Goal: Task Accomplishment & Management: Use online tool/utility

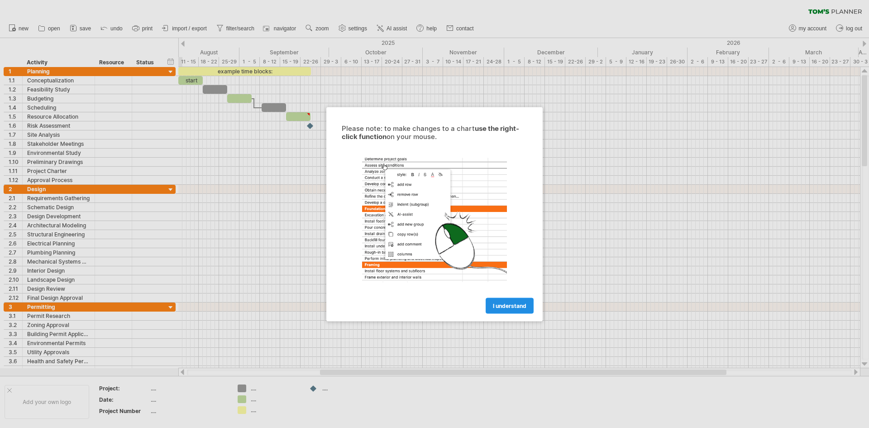
click at [510, 306] on span "I understand" at bounding box center [509, 305] width 33 height 7
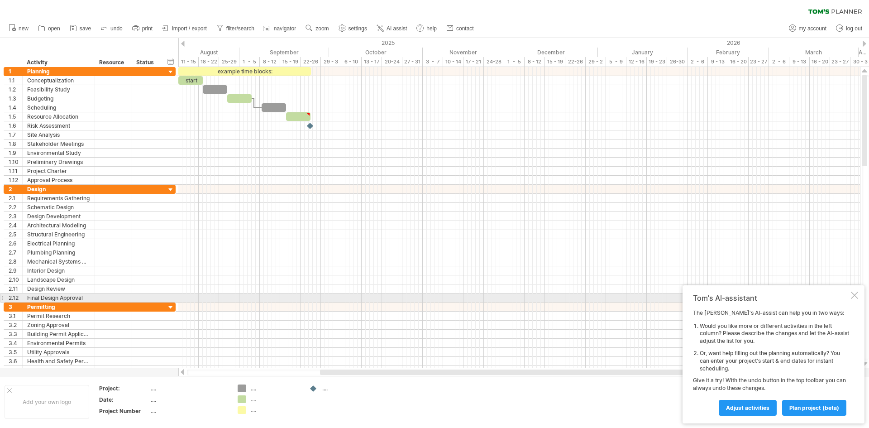
click at [856, 295] on div at bounding box center [854, 294] width 7 height 7
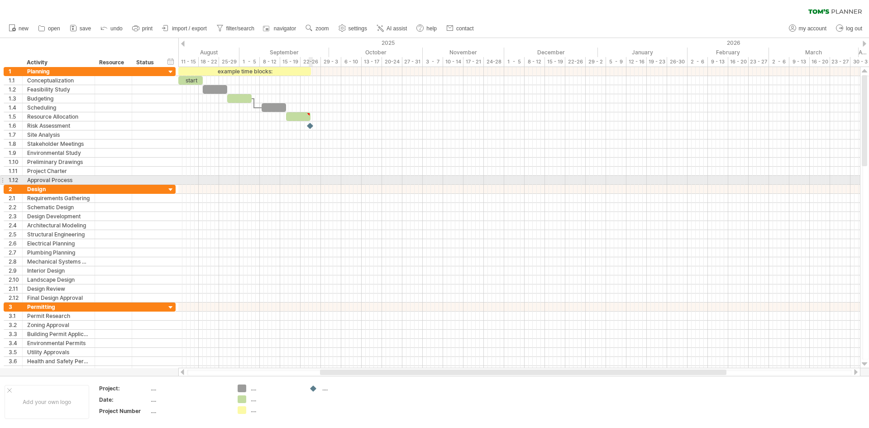
drag, startPoint x: 9, startPoint y: 38, endPoint x: 343, endPoint y: 191, distance: 367.4
click at [344, 193] on div "Trying to reach [DOMAIN_NAME] Connected again... 0% clear filter new 1" at bounding box center [434, 214] width 869 height 428
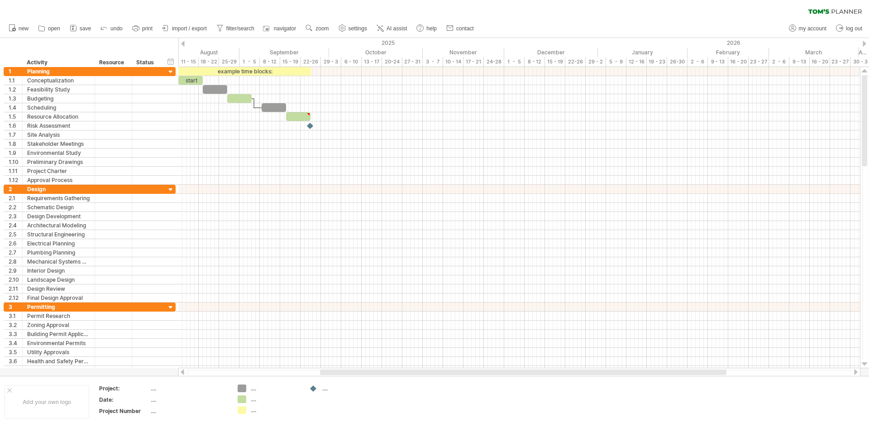
click at [178, 29] on span "import / export" at bounding box center [189, 28] width 35 height 6
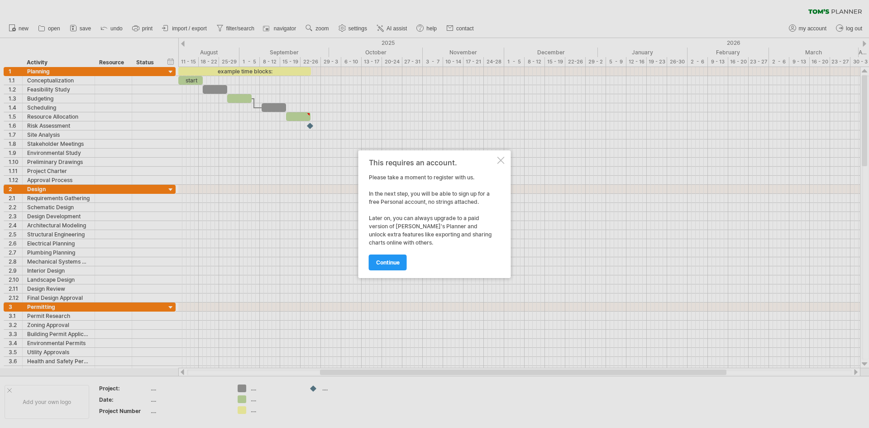
click at [390, 260] on span "continue" at bounding box center [388, 262] width 24 height 7
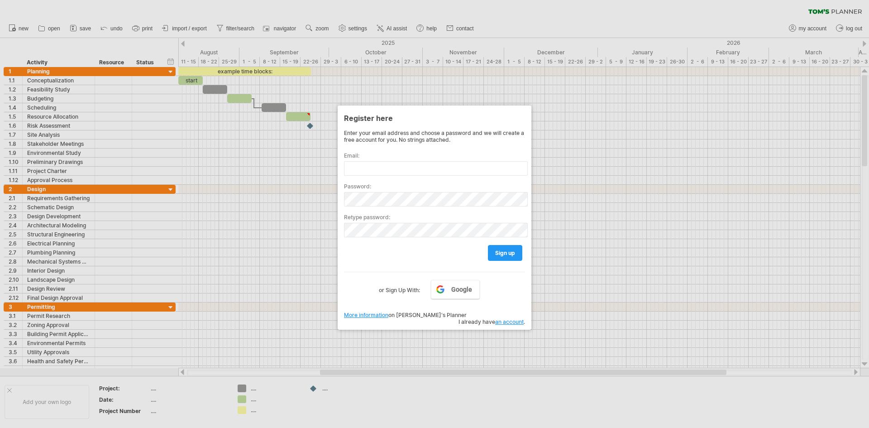
click at [425, 33] on div at bounding box center [434, 214] width 869 height 428
click at [462, 67] on div at bounding box center [434, 214] width 869 height 428
click at [463, 71] on div at bounding box center [434, 214] width 869 height 428
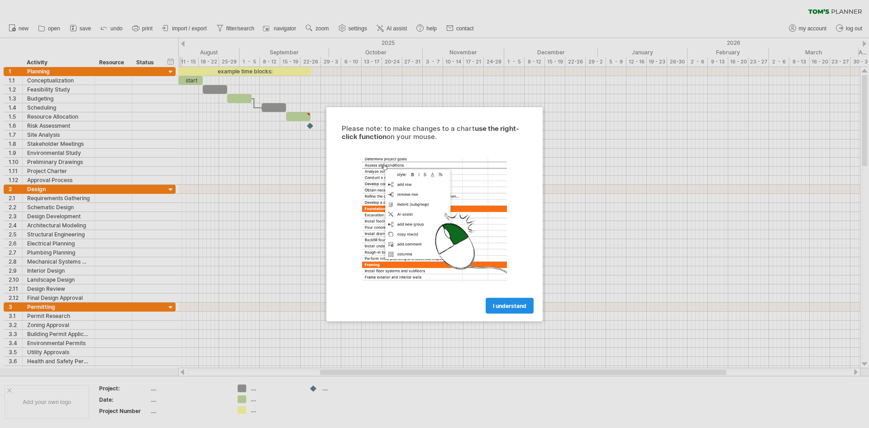
click at [509, 306] on span "I understand" at bounding box center [509, 305] width 33 height 7
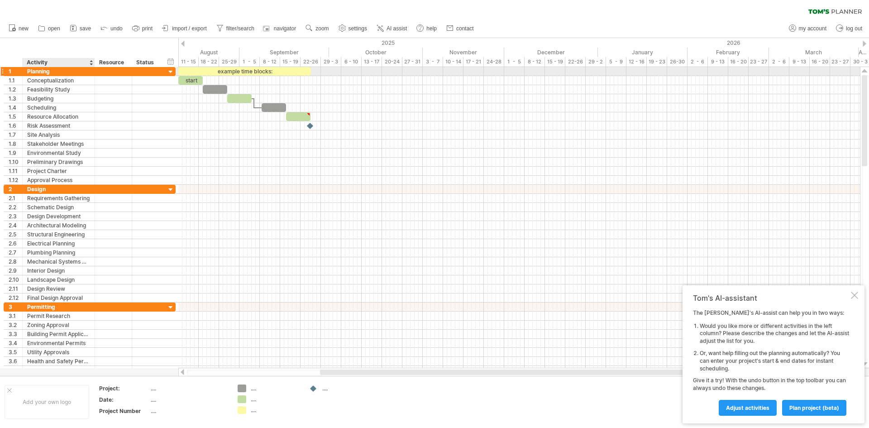
click at [36, 70] on div "Planning" at bounding box center [58, 71] width 63 height 9
click at [59, 72] on div "Planning" at bounding box center [58, 71] width 63 height 9
click at [60, 72] on input "********" at bounding box center [58, 71] width 63 height 9
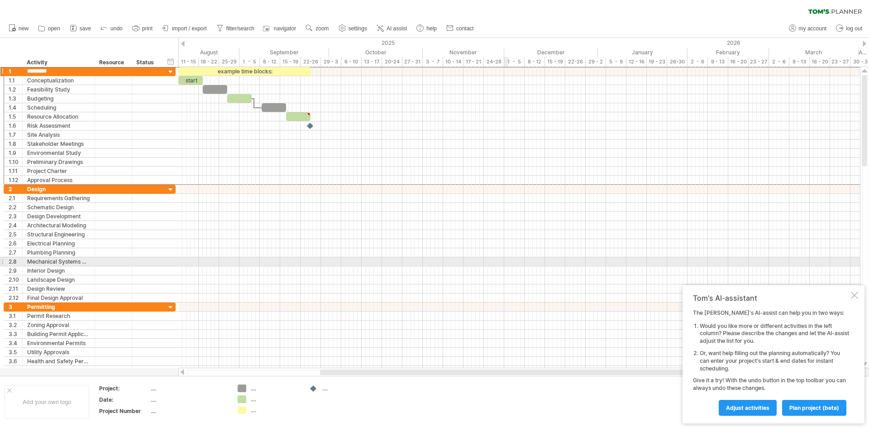
type input "*********"
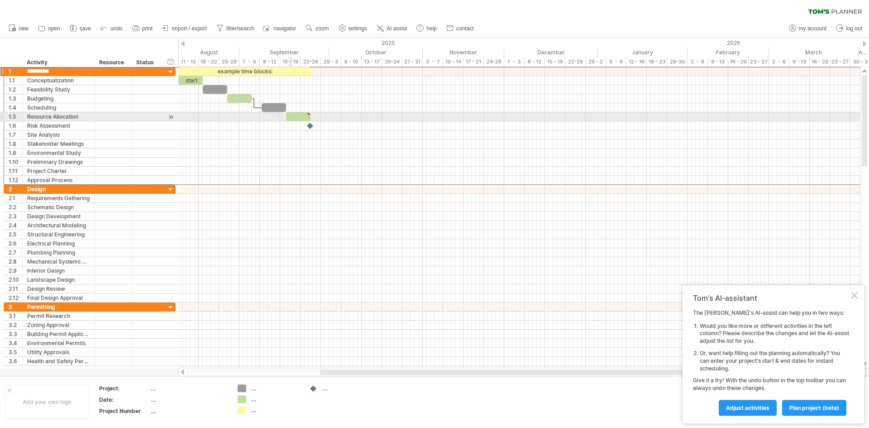
type textarea "**********"
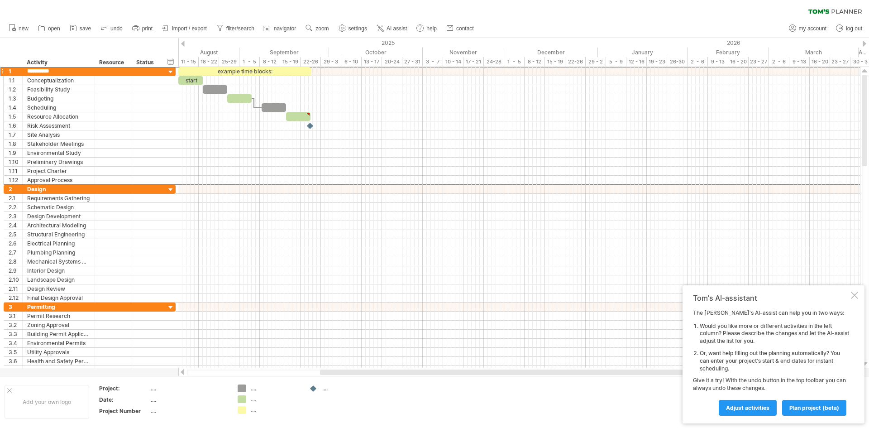
click at [184, 43] on div at bounding box center [183, 44] width 4 height 6
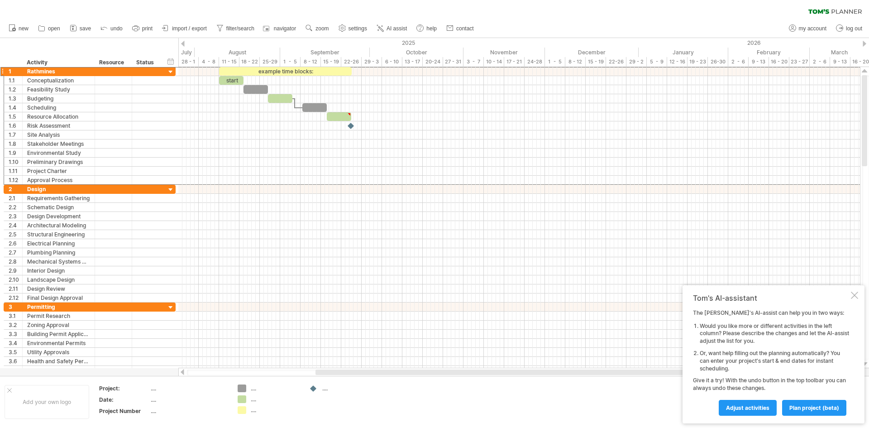
click at [184, 43] on div at bounding box center [183, 44] width 4 height 6
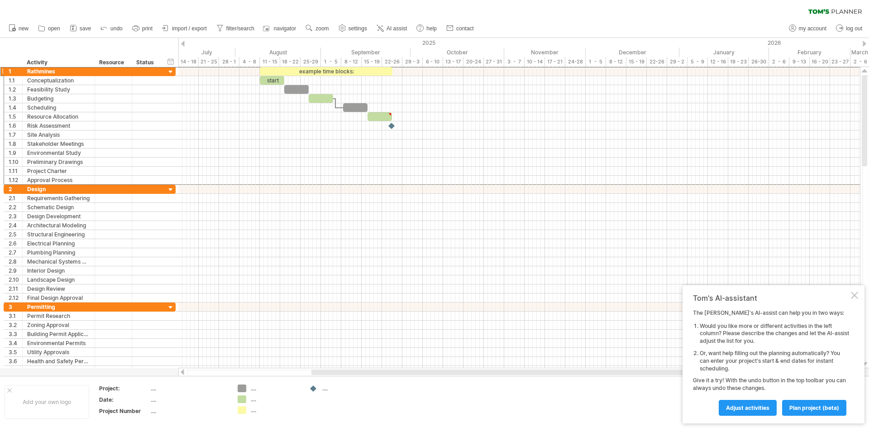
click at [184, 43] on div at bounding box center [183, 44] width 4 height 6
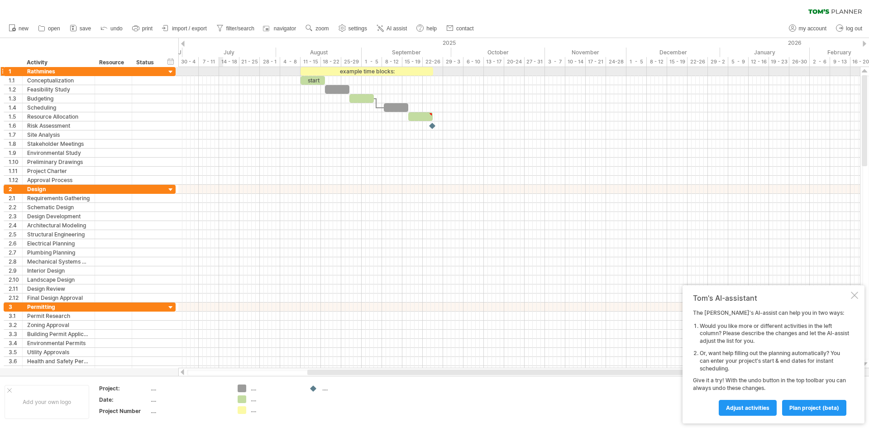
click at [220, 72] on div at bounding box center [519, 71] width 682 height 9
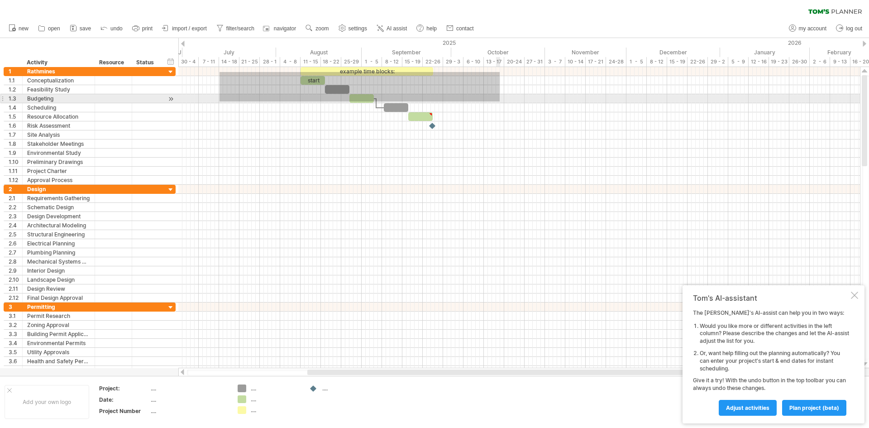
drag, startPoint x: 219, startPoint y: 72, endPoint x: 500, endPoint y: 101, distance: 281.7
click at [500, 101] on div at bounding box center [519, 126] width 682 height 118
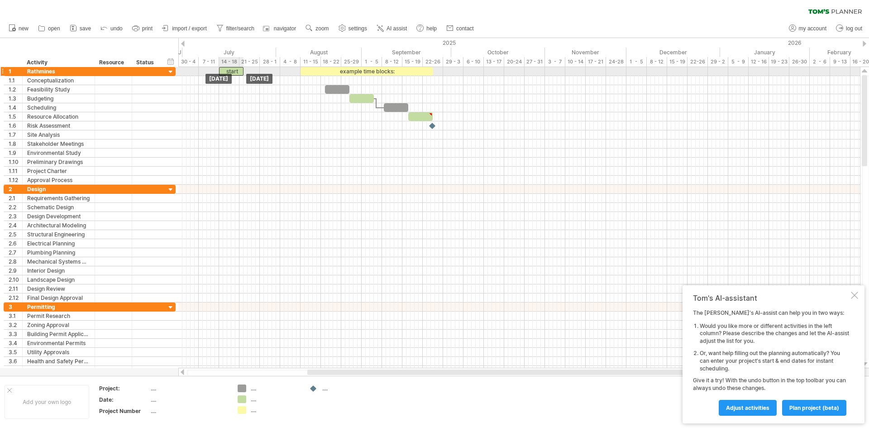
drag, startPoint x: 305, startPoint y: 80, endPoint x: 224, endPoint y: 75, distance: 81.2
click at [241, 70] on div "start" at bounding box center [231, 71] width 24 height 9
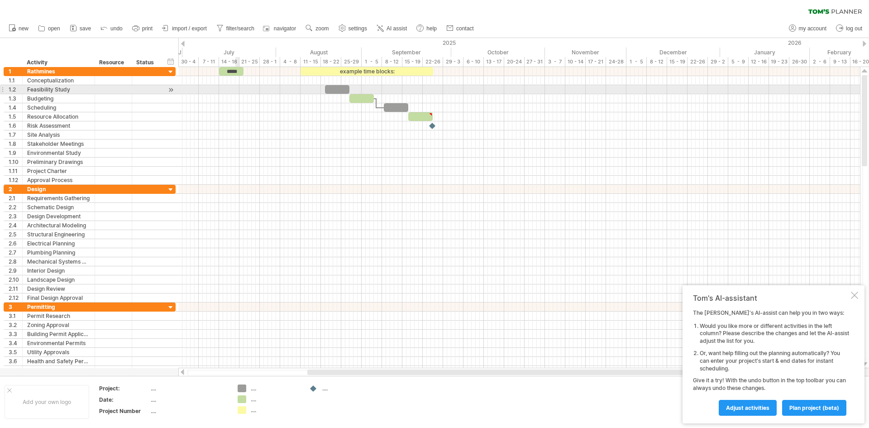
click at [237, 91] on div at bounding box center [519, 89] width 682 height 9
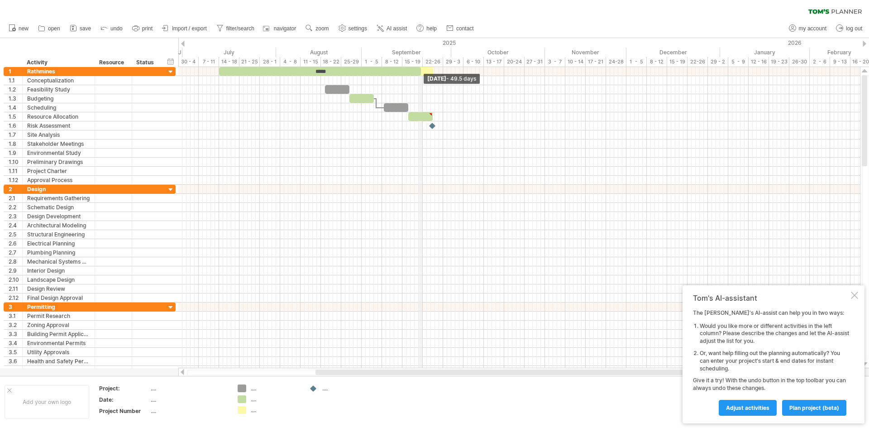
drag, startPoint x: 243, startPoint y: 70, endPoint x: 419, endPoint y: 64, distance: 176.6
click at [419, 64] on div "Trying to reach [DOMAIN_NAME] Connected again... 0% clear filter new 1" at bounding box center [434, 214] width 869 height 428
click at [429, 70] on div "example time blocks:" at bounding box center [426, 71] width 12 height 9
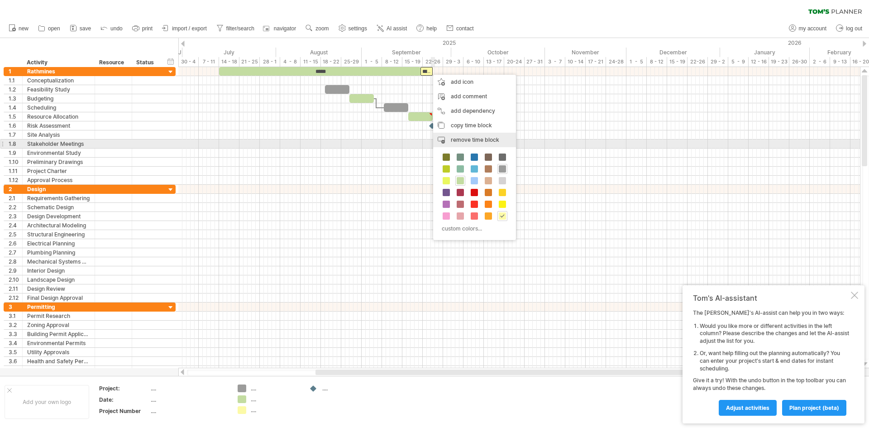
click at [456, 141] on span "remove time block" at bounding box center [475, 139] width 48 height 7
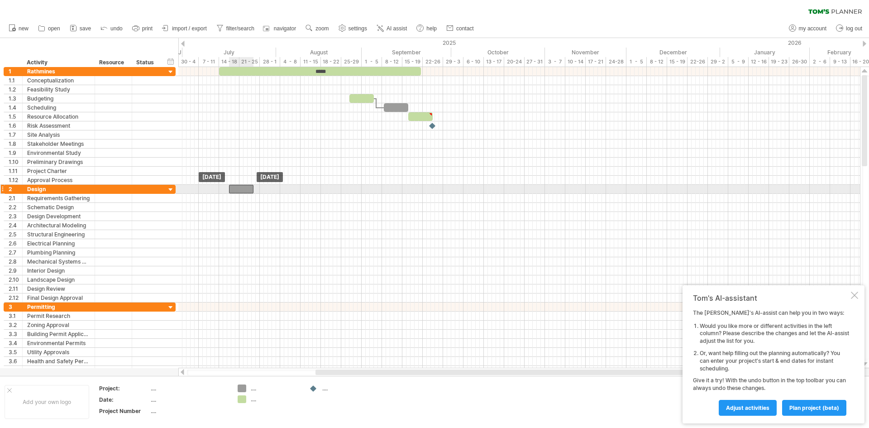
drag, startPoint x: 332, startPoint y: 87, endPoint x: 236, endPoint y: 186, distance: 138.6
click at [94, 190] on div at bounding box center [93, 189] width 5 height 9
click at [43, 189] on div "Design" at bounding box center [58, 189] width 63 height 9
click at [43, 189] on input "******" at bounding box center [58, 189] width 63 height 9
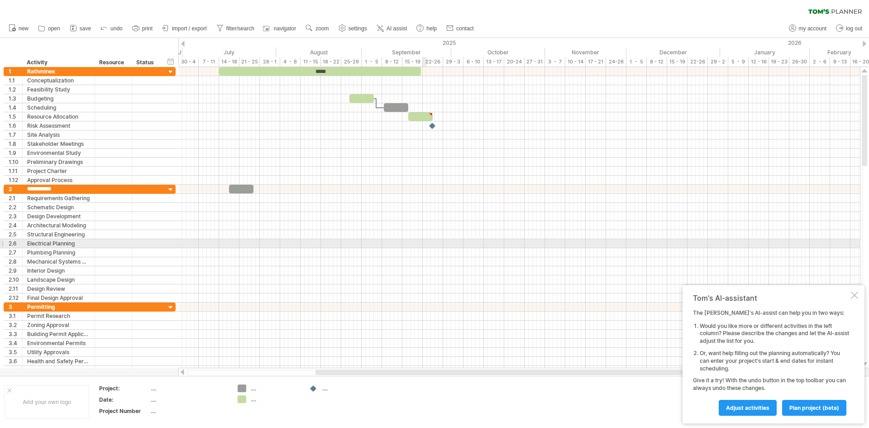
type input "**********"
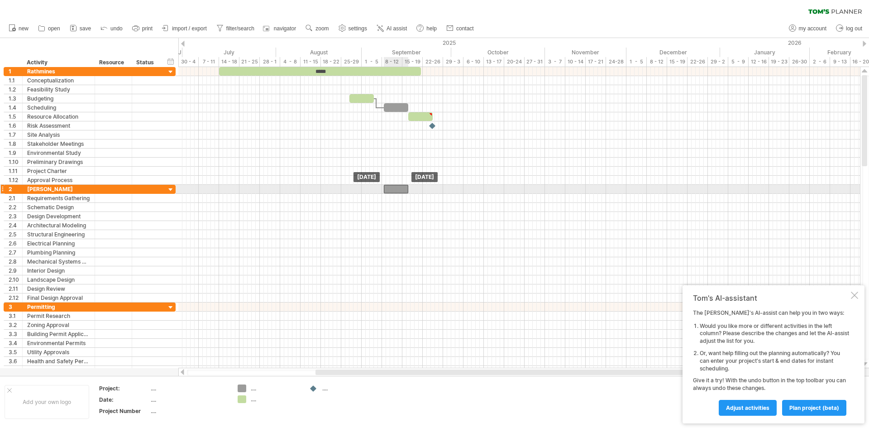
drag, startPoint x: 236, startPoint y: 186, endPoint x: 391, endPoint y: 188, distance: 154.8
click at [391, 188] on div at bounding box center [396, 189] width 24 height 9
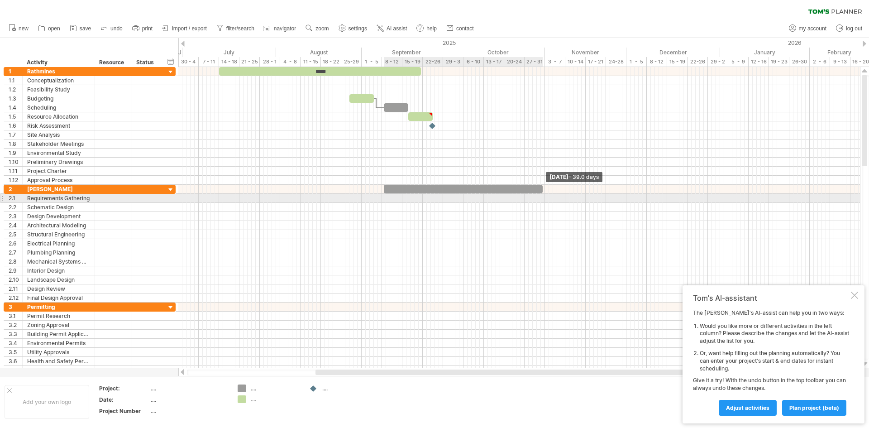
drag, startPoint x: 407, startPoint y: 189, endPoint x: 541, endPoint y: 200, distance: 134.9
click at [541, 200] on div "***** Friday 31 October - 39.0 days Monday 08 September" at bounding box center [519, 217] width 682 height 301
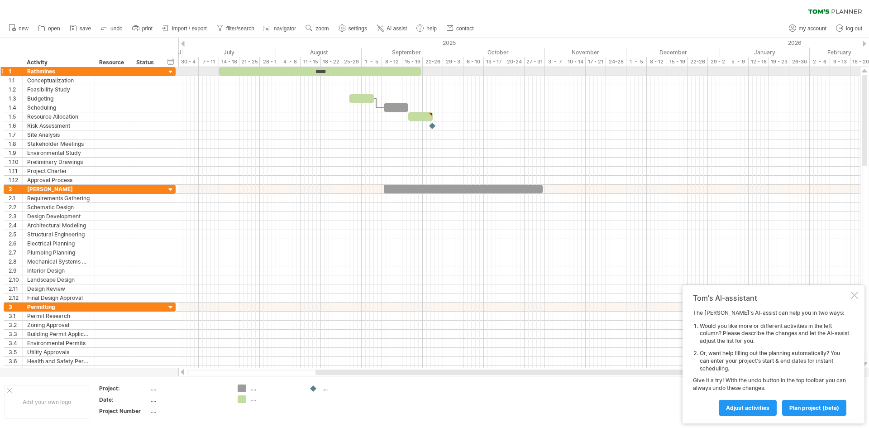
click at [172, 71] on div at bounding box center [171, 72] width 9 height 9
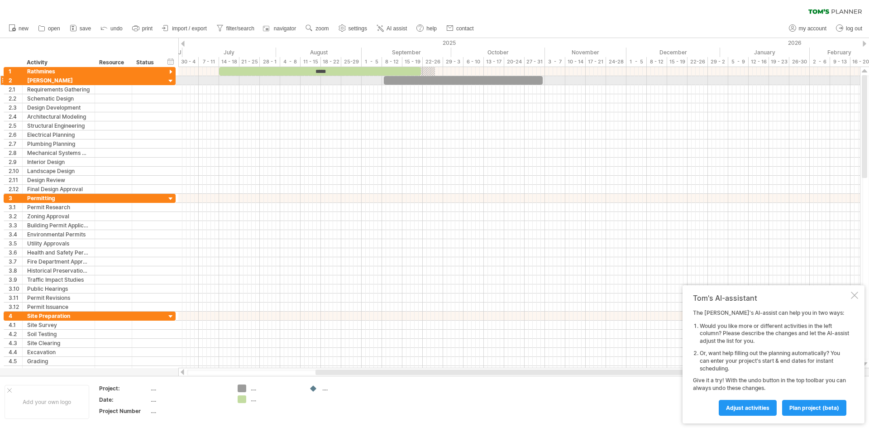
click at [170, 80] on div at bounding box center [171, 81] width 9 height 9
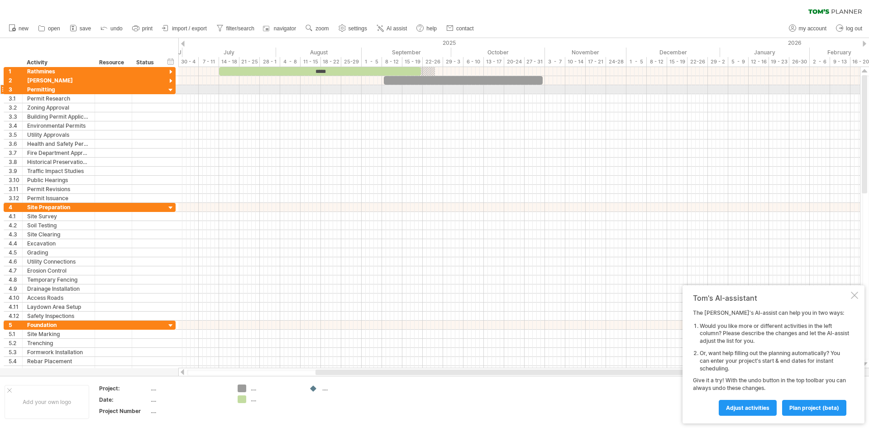
click at [172, 88] on div at bounding box center [171, 90] width 9 height 9
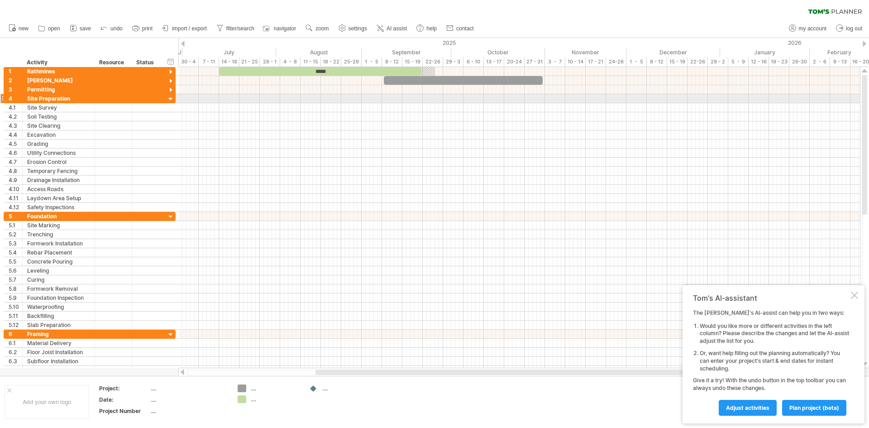
click at [168, 97] on div at bounding box center [171, 99] width 9 height 9
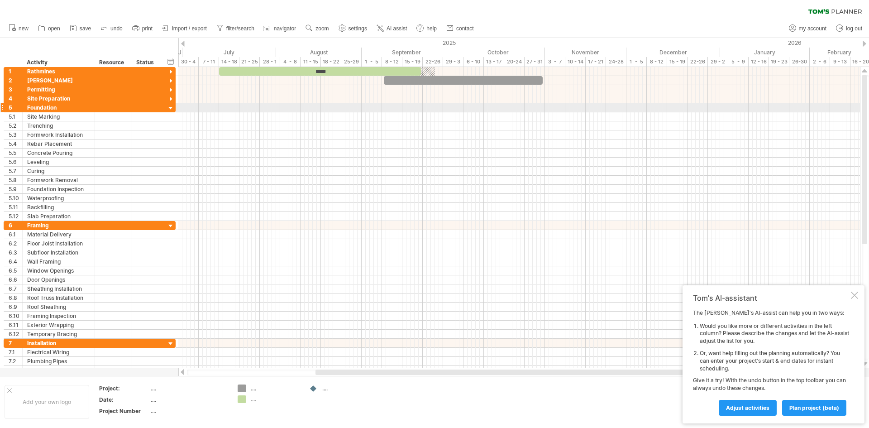
click at [172, 108] on div at bounding box center [171, 108] width 9 height 9
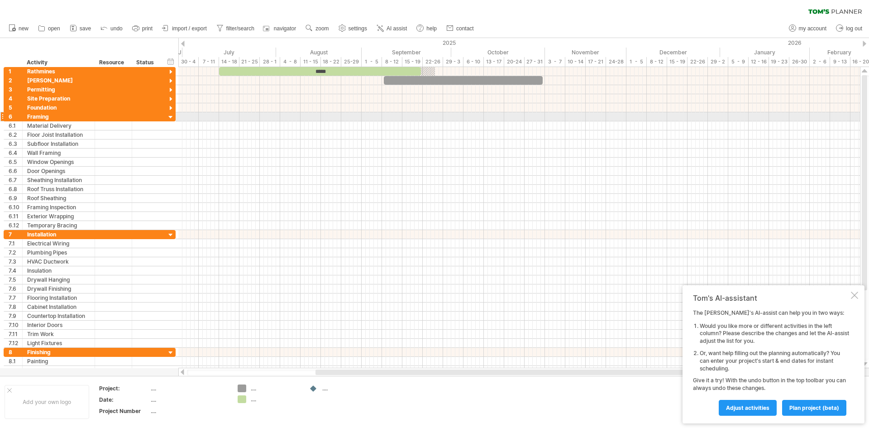
click at [170, 119] on div at bounding box center [171, 117] width 9 height 9
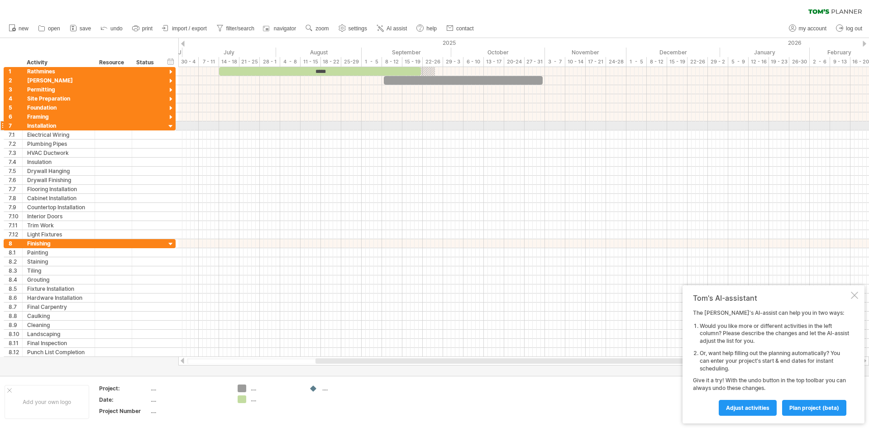
click at [171, 125] on div at bounding box center [171, 126] width 9 height 9
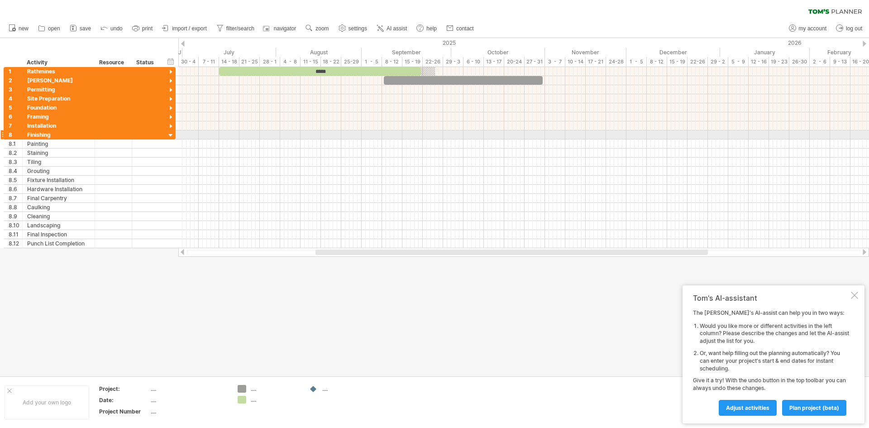
click at [169, 133] on div at bounding box center [171, 135] width 9 height 9
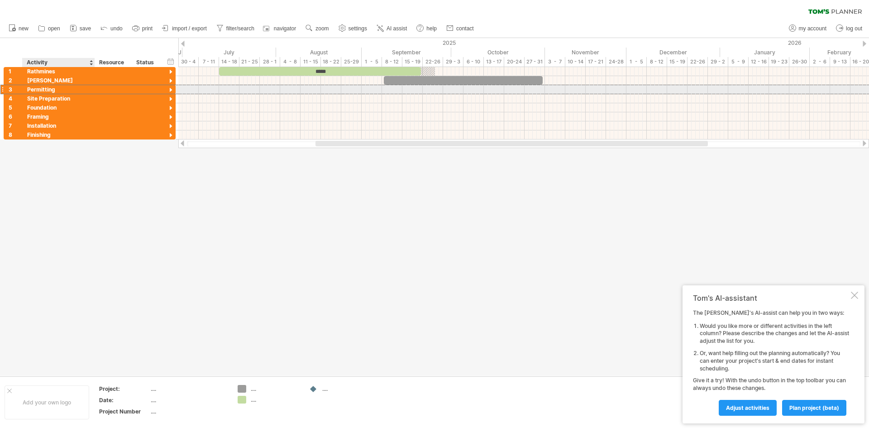
click at [50, 91] on div "Permitting" at bounding box center [58, 89] width 63 height 9
click at [50, 91] on input "**********" at bounding box center [58, 89] width 63 height 9
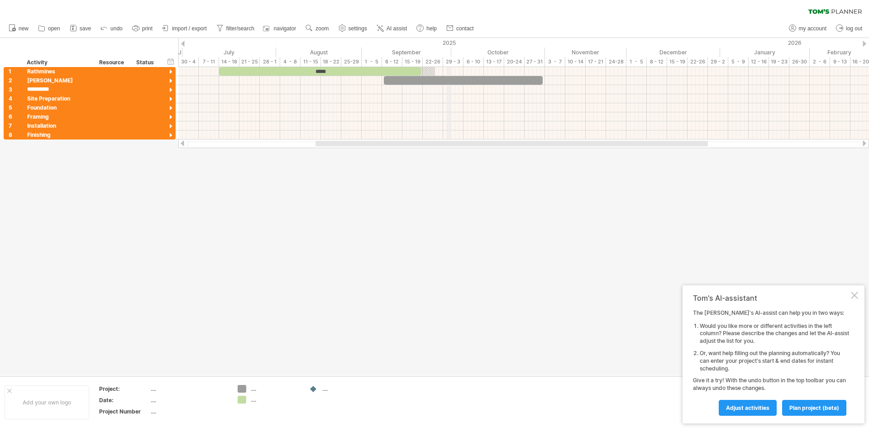
type input "**********"
click at [424, 88] on div at bounding box center [523, 89] width 691 height 9
drag, startPoint x: 424, startPoint y: 92, endPoint x: 441, endPoint y: 91, distance: 16.7
click at [441, 91] on div at bounding box center [523, 89] width 691 height 9
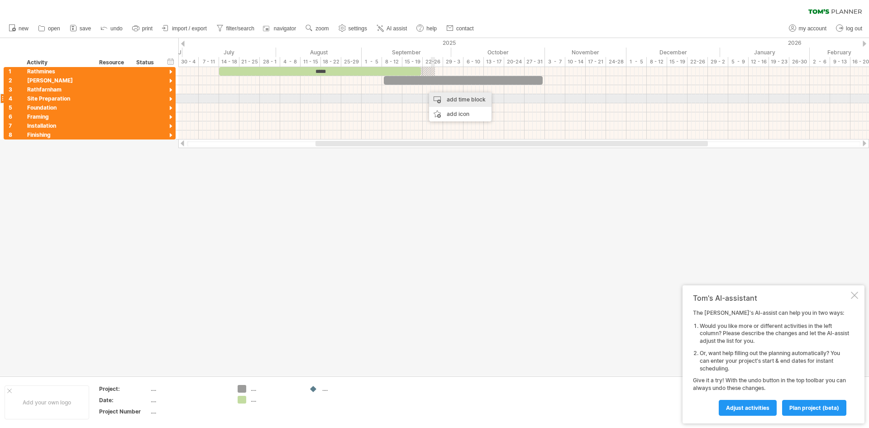
click at [436, 97] on div "add time block" at bounding box center [460, 99] width 62 height 14
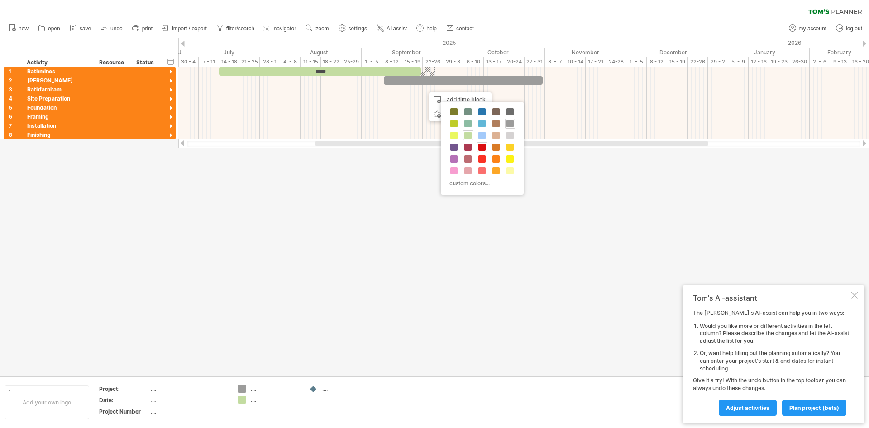
drag, startPoint x: 484, startPoint y: 148, endPoint x: 480, endPoint y: 145, distance: 5.2
click at [483, 148] on span at bounding box center [481, 146] width 7 height 7
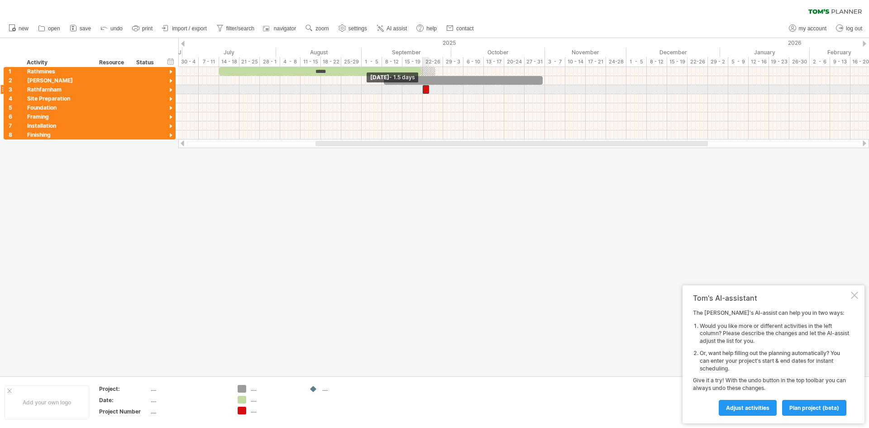
click at [424, 90] on div at bounding box center [426, 89] width 6 height 9
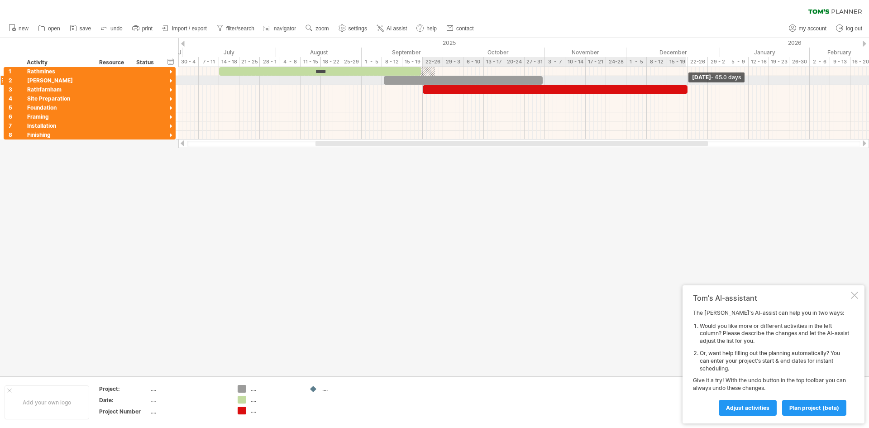
drag, startPoint x: 429, startPoint y: 90, endPoint x: 687, endPoint y: 83, distance: 257.6
click at [687, 83] on div "***** Friday 19 December - 65.0 days Monday 22 September - 1.5 days" at bounding box center [523, 103] width 691 height 72
click at [429, 88] on div at bounding box center [555, 89] width 265 height 9
click at [427, 88] on div at bounding box center [555, 89] width 265 height 9
click at [325, 70] on div "*****" at bounding box center [320, 71] width 202 height 9
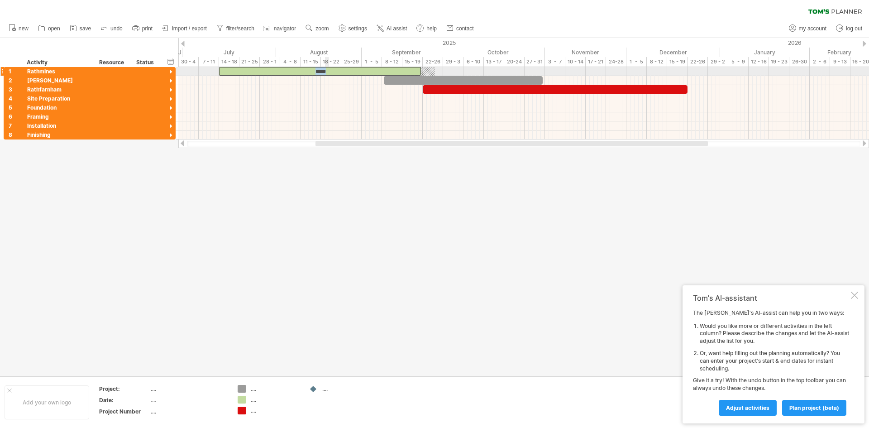
click at [325, 70] on div "*****" at bounding box center [320, 71] width 202 height 9
click at [329, 70] on div "*****" at bounding box center [320, 71] width 202 height 9
click at [169, 71] on div at bounding box center [171, 72] width 9 height 9
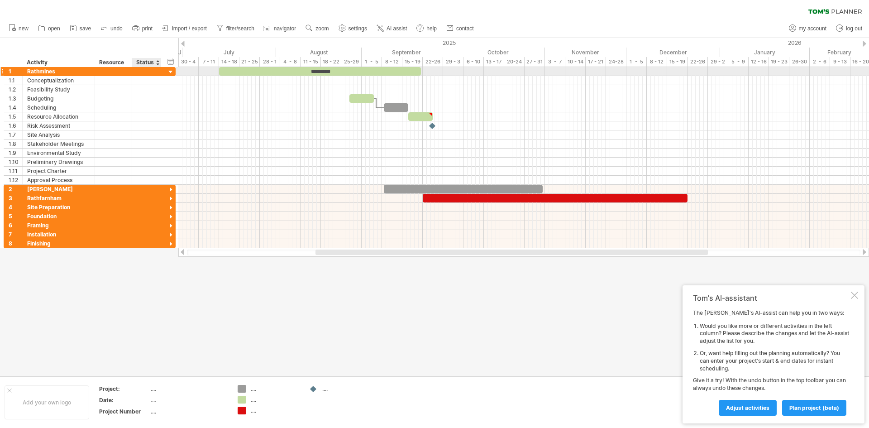
click at [174, 72] on div at bounding box center [171, 72] width 9 height 9
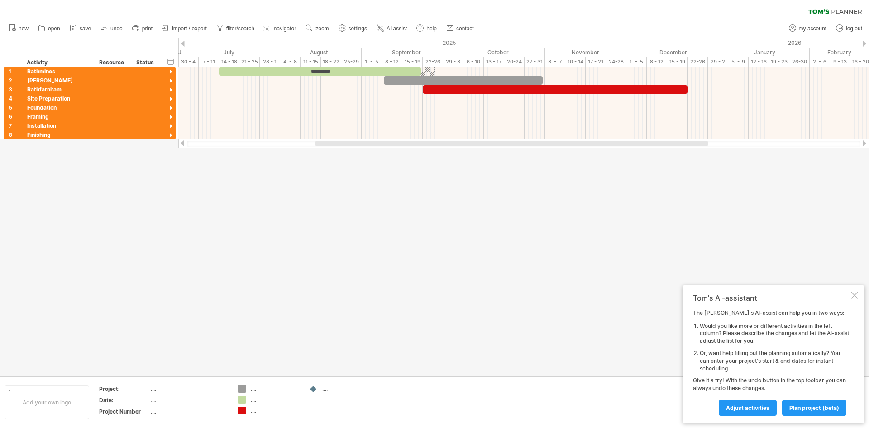
click at [451, 189] on div at bounding box center [434, 207] width 869 height 338
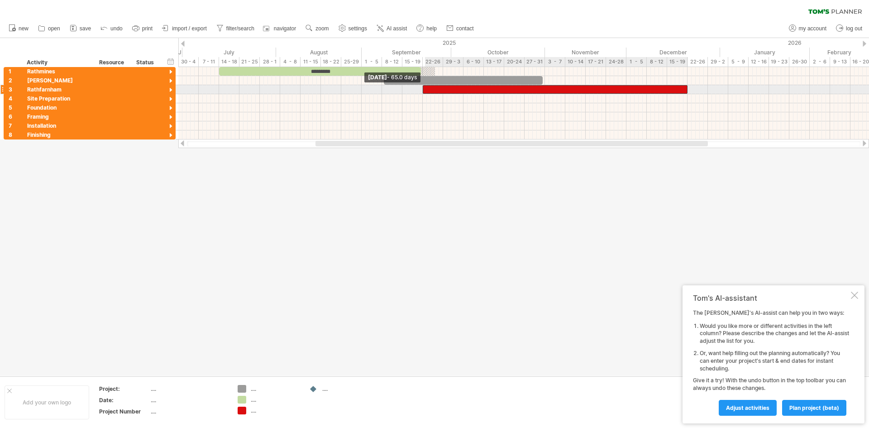
click at [424, 89] on span at bounding box center [423, 89] width 4 height 9
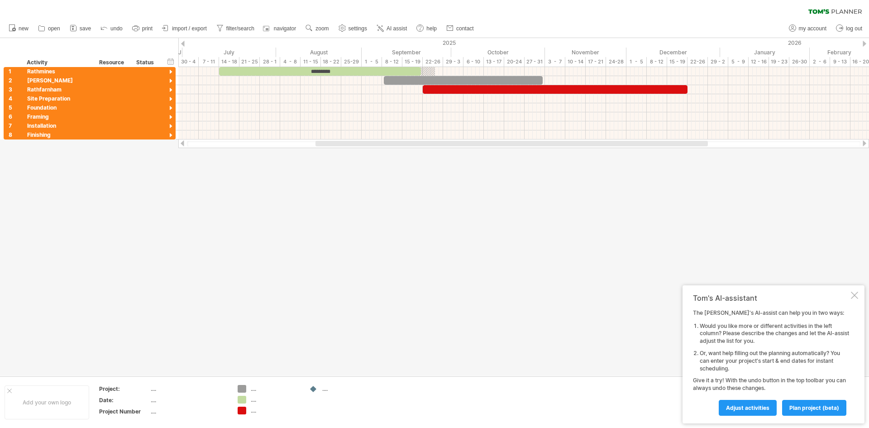
click at [853, 291] on div "Tom's AI-assistant The Tom's AI-assist can help you in two ways: Would you like…" at bounding box center [773, 354] width 182 height 138
click at [853, 295] on div at bounding box center [854, 294] width 7 height 7
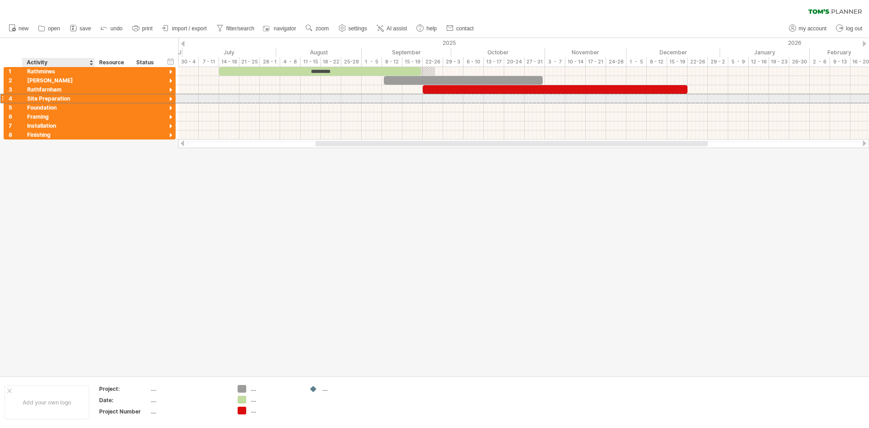
click at [72, 97] on div "Site Preparation" at bounding box center [58, 98] width 63 height 9
click at [0, 0] on input "**********" at bounding box center [0, 0] width 0 height 0
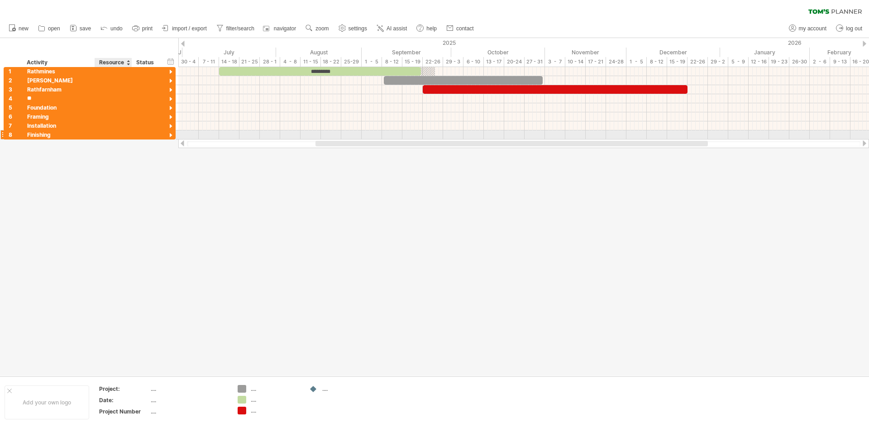
type input "*"
type input "********"
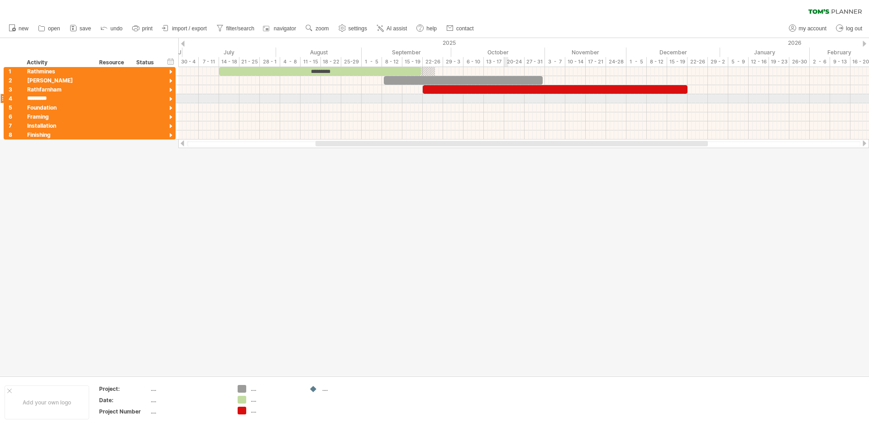
click at [506, 100] on div at bounding box center [523, 98] width 691 height 9
click at [524, 105] on div "add time block" at bounding box center [540, 108] width 62 height 14
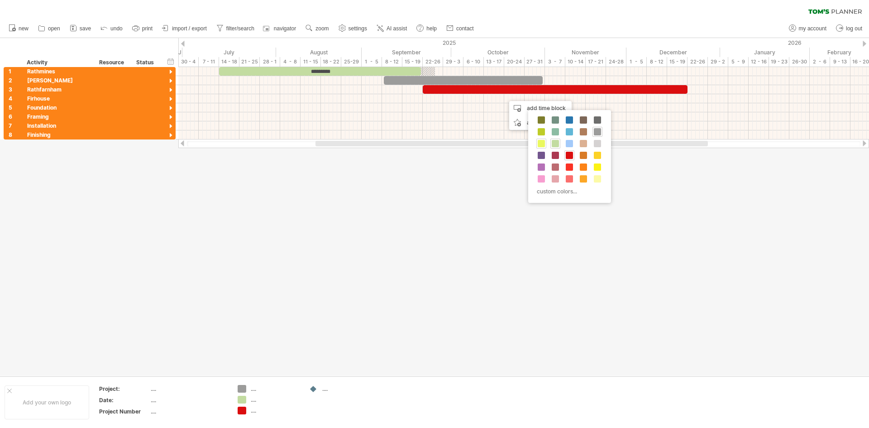
click at [541, 140] on span at bounding box center [541, 143] width 7 height 7
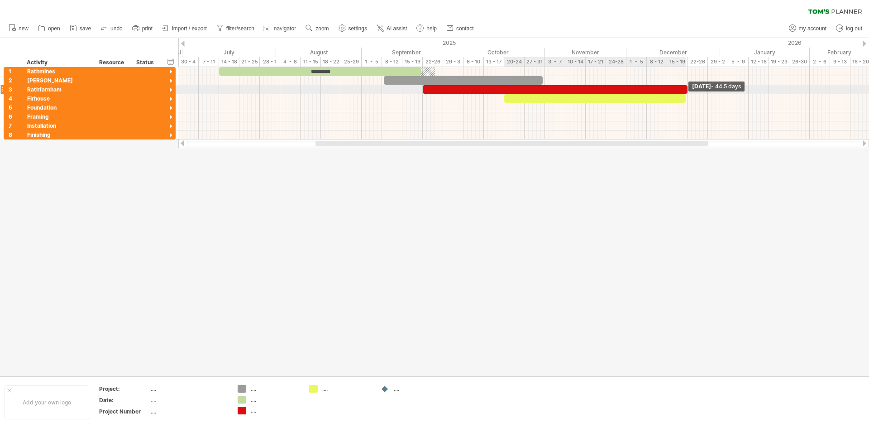
drag, startPoint x: 507, startPoint y: 100, endPoint x: 685, endPoint y: 92, distance: 178.0
click at [362, 92] on div "*********" at bounding box center [362, 103] width 0 height 72
click at [686, 100] on span at bounding box center [688, 98] width 4 height 9
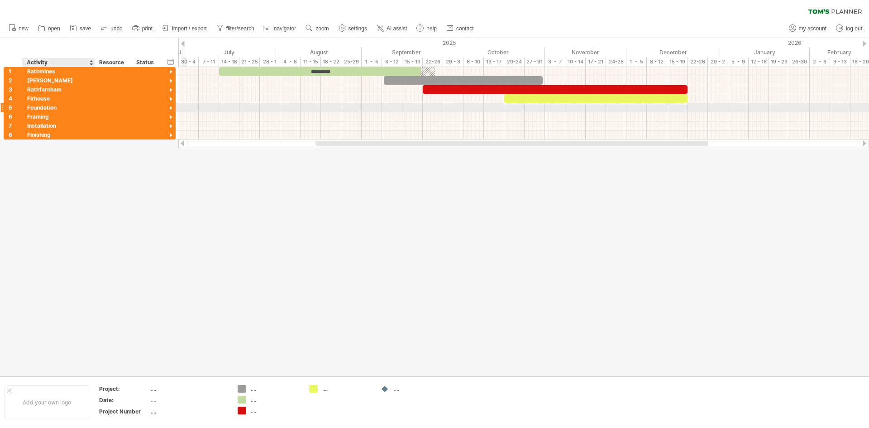
click at [62, 107] on div "Foundation" at bounding box center [58, 107] width 63 height 9
click at [62, 107] on input "**********" at bounding box center [58, 107] width 63 height 9
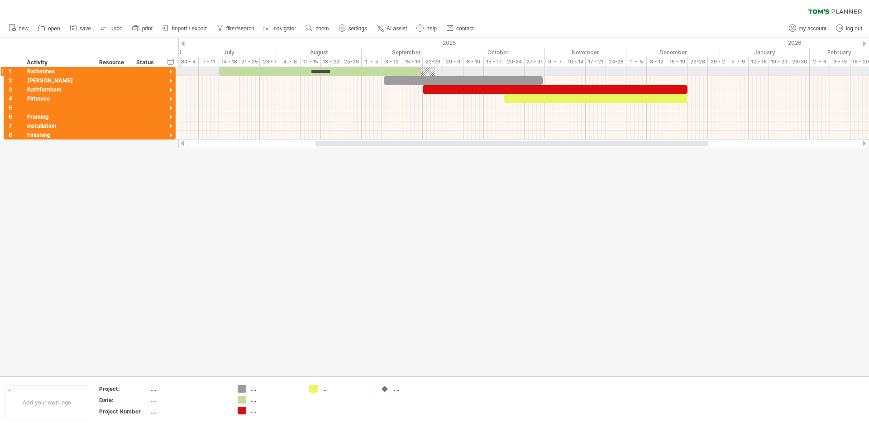
click at [170, 73] on div at bounding box center [171, 72] width 9 height 9
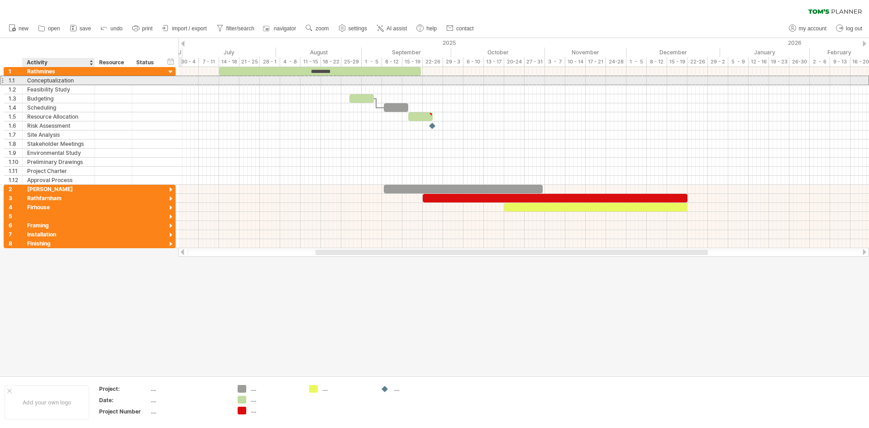
click at [77, 79] on div "Conceptualization" at bounding box center [58, 80] width 63 height 9
click at [0, 0] on input "**********" at bounding box center [0, 0] width 0 height 0
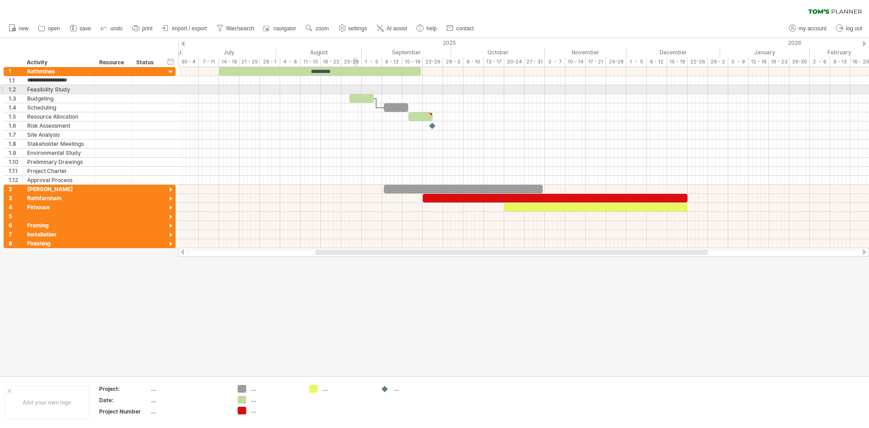
type input "**********"
click at [82, 92] on div "Feasibility Study" at bounding box center [58, 89] width 63 height 9
type input "*"
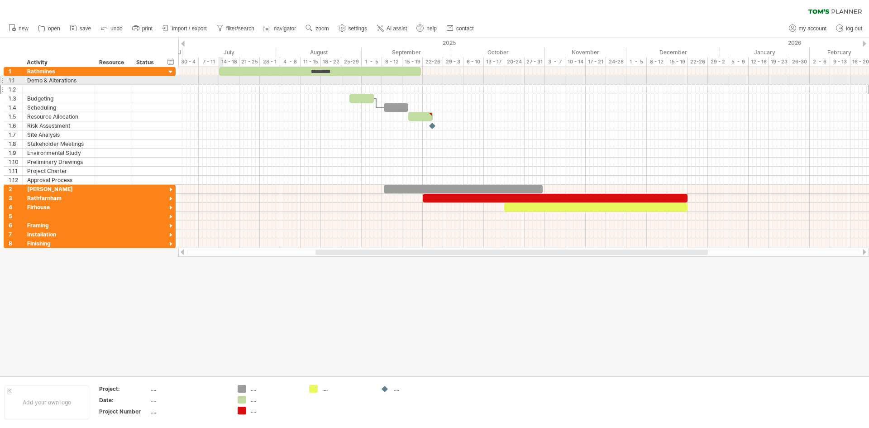
click at [222, 81] on div at bounding box center [523, 80] width 691 height 9
drag, startPoint x: 359, startPoint y: 99, endPoint x: 229, endPoint y: 77, distance: 131.6
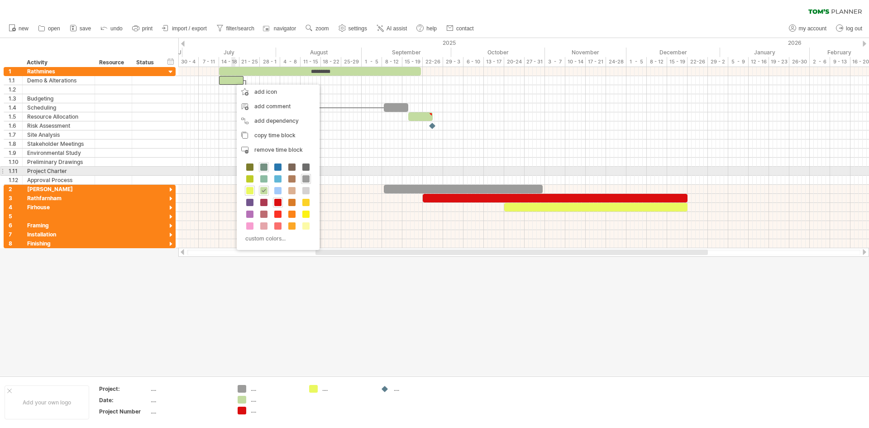
click at [263, 167] on span at bounding box center [263, 166] width 7 height 7
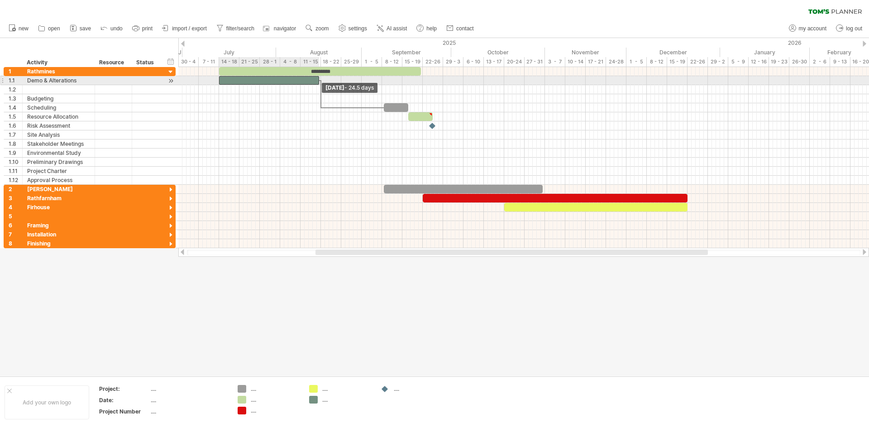
drag, startPoint x: 242, startPoint y: 81, endPoint x: 317, endPoint y: 80, distance: 75.1
click at [317, 80] on span at bounding box center [319, 80] width 4 height 9
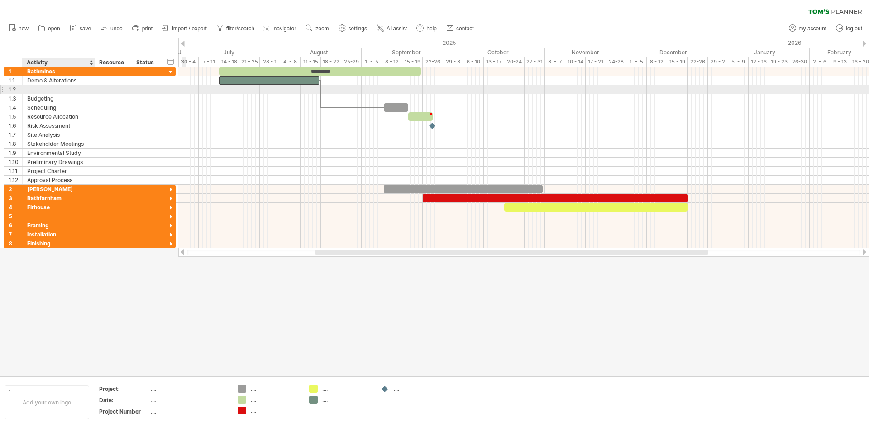
click at [68, 87] on div at bounding box center [58, 89] width 63 height 9
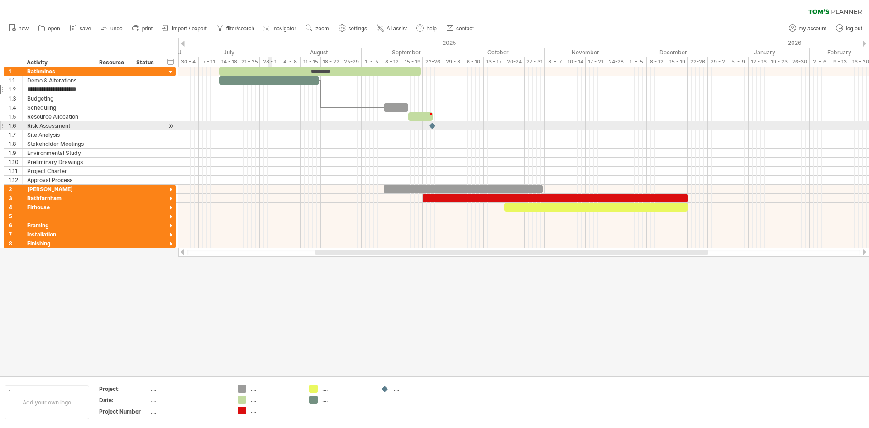
type input "**********"
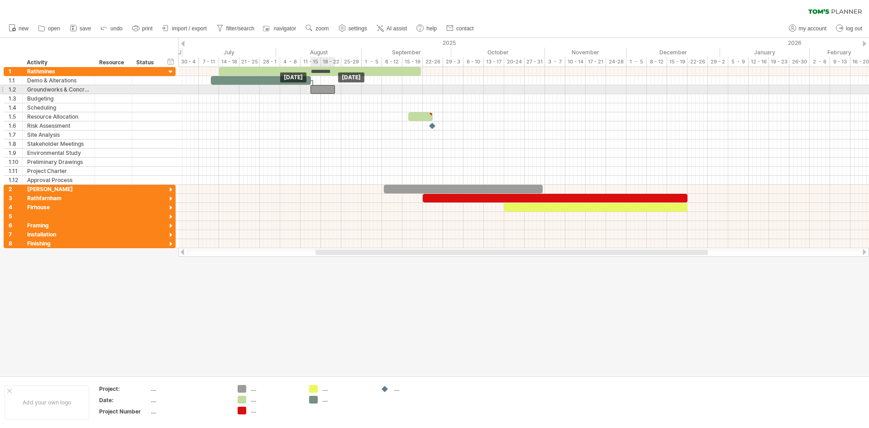
drag, startPoint x: 391, startPoint y: 106, endPoint x: 319, endPoint y: 87, distance: 74.9
drag, startPoint x: 334, startPoint y: 91, endPoint x: 339, endPoint y: 89, distance: 4.9
click at [339, 89] on span at bounding box center [339, 89] width 4 height 9
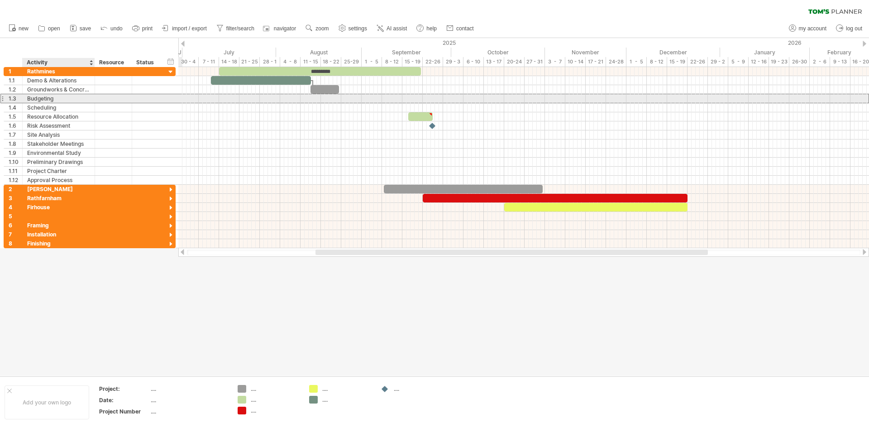
click at [54, 100] on div "Budgeting" at bounding box center [58, 98] width 63 height 9
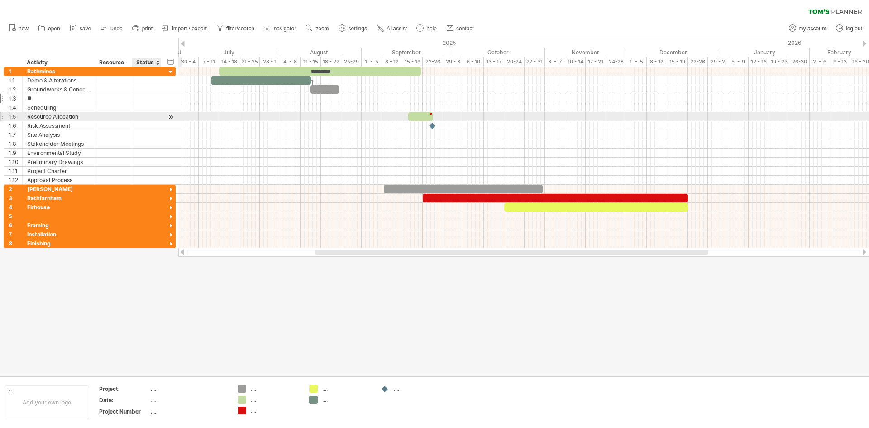
type input "*"
type input "*********"
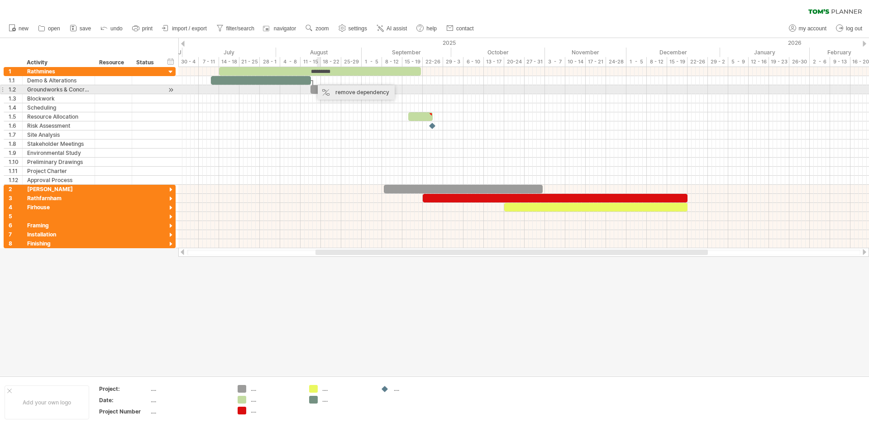
click at [326, 89] on div "remove dependency" at bounding box center [356, 92] width 77 height 14
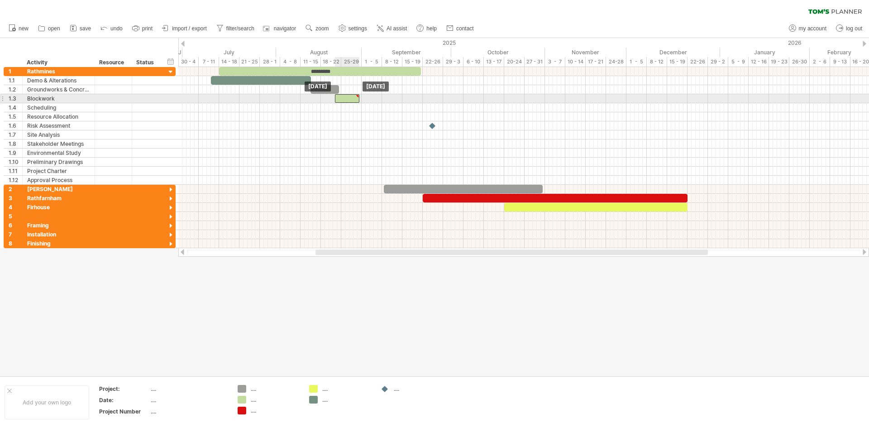
drag, startPoint x: 414, startPoint y: 115, endPoint x: 345, endPoint y: 99, distance: 70.2
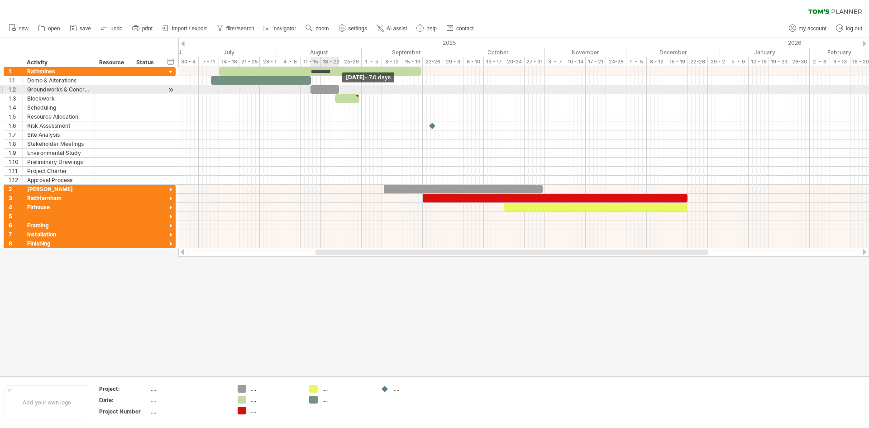
click at [338, 89] on span at bounding box center [339, 89] width 4 height 9
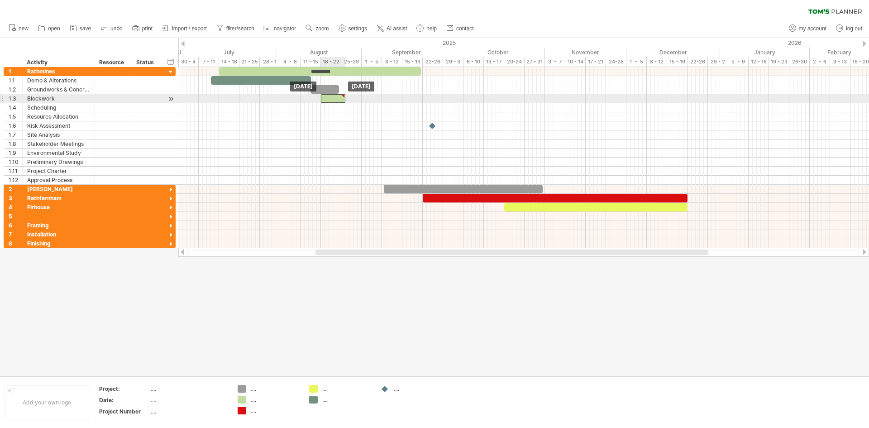
drag, startPoint x: 338, startPoint y: 99, endPoint x: 324, endPoint y: 96, distance: 14.3
click at [324, 96] on div at bounding box center [333, 98] width 24 height 9
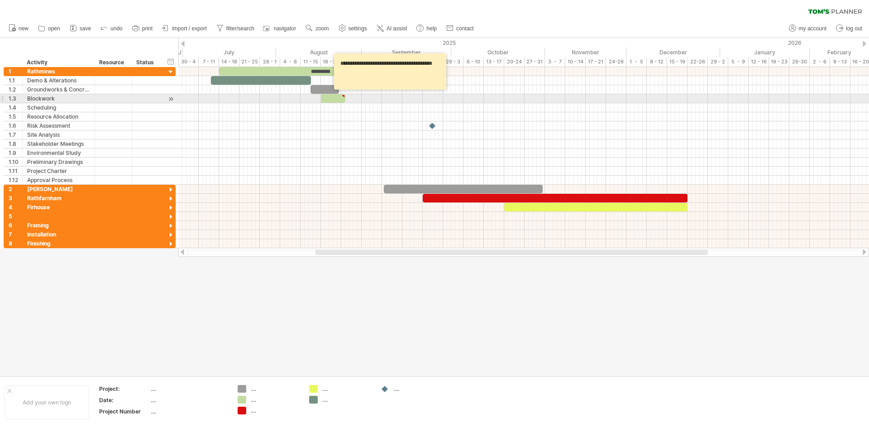
click at [343, 95] on div at bounding box center [343, 96] width 4 height 4
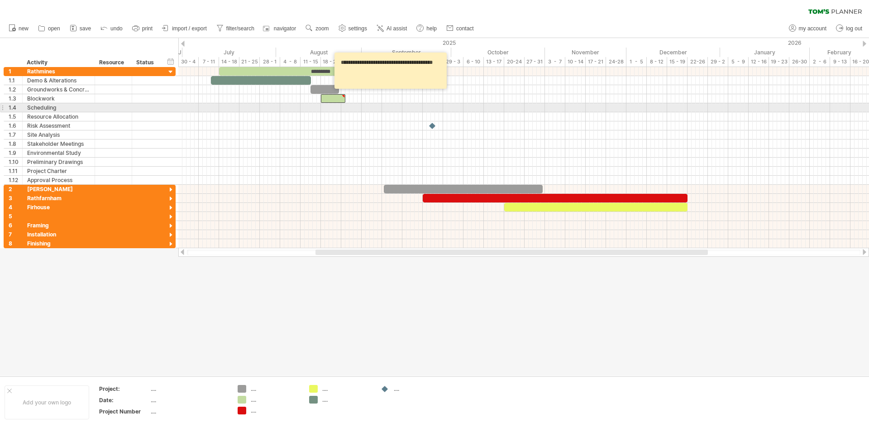
click at [366, 105] on div at bounding box center [523, 107] width 691 height 9
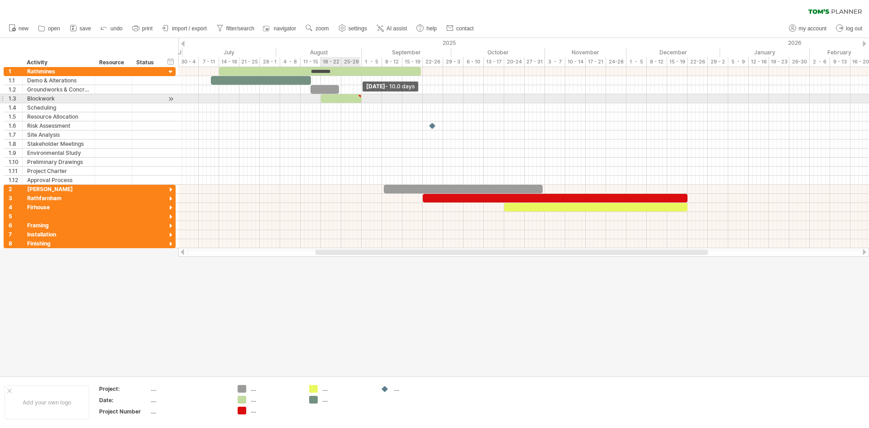
drag, startPoint x: 344, startPoint y: 98, endPoint x: 359, endPoint y: 98, distance: 15.4
click at [359, 98] on div at bounding box center [341, 98] width 41 height 9
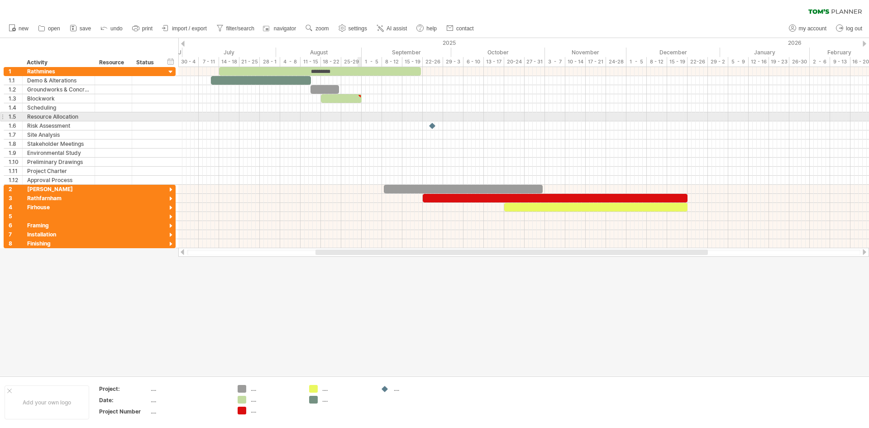
click at [358, 120] on div at bounding box center [523, 116] width 691 height 9
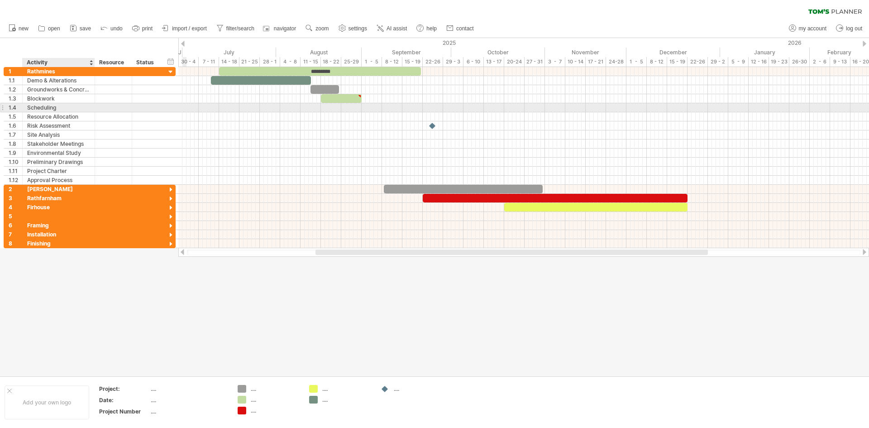
click at [74, 108] on div "Scheduling" at bounding box center [58, 107] width 63 height 9
click at [74, 108] on input "**********" at bounding box center [58, 107] width 63 height 9
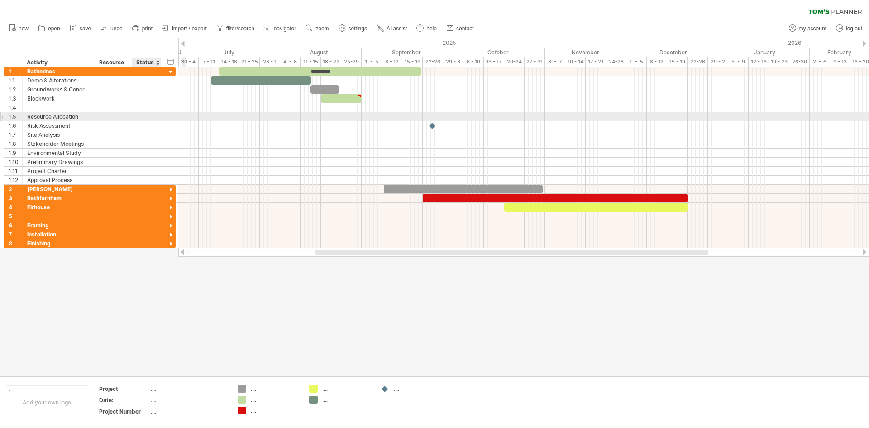
type input "*"
type input "**********"
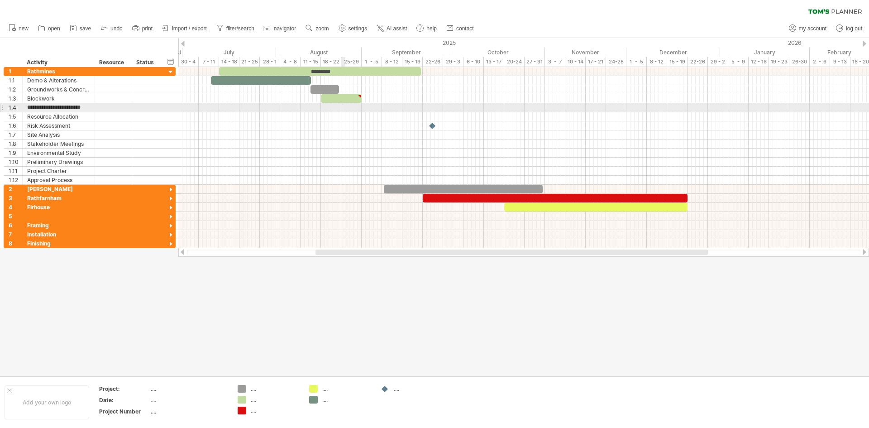
click at [343, 107] on div at bounding box center [523, 107] width 691 height 9
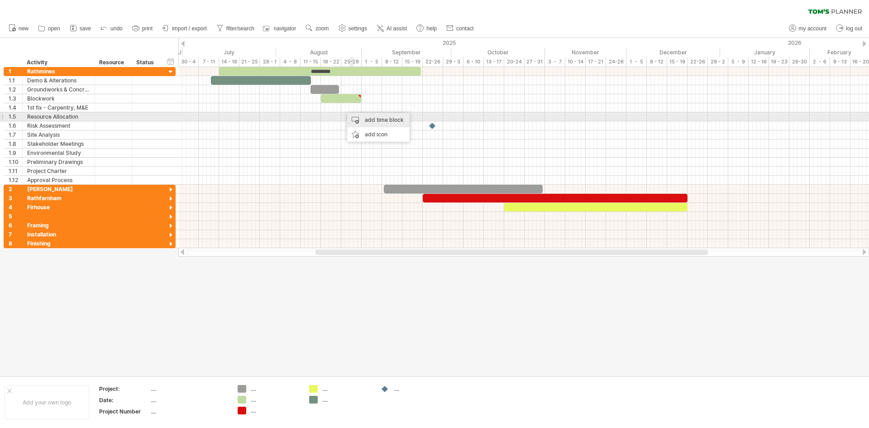
click at [356, 117] on div "add time block" at bounding box center [378, 120] width 62 height 14
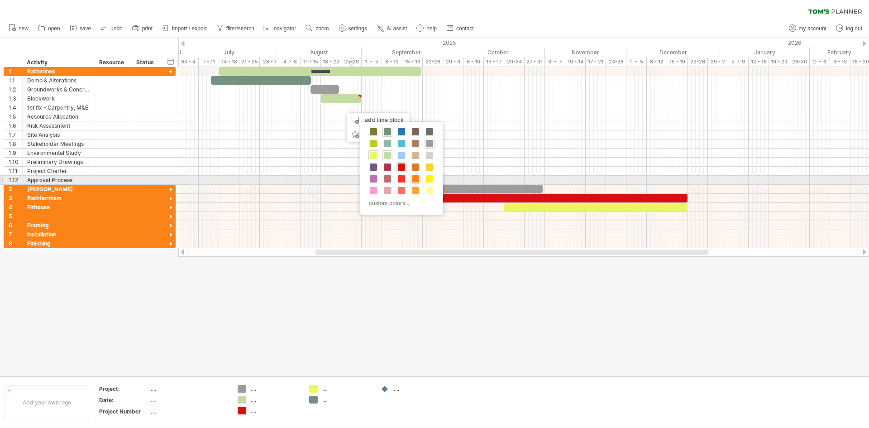
click at [416, 176] on span at bounding box center [415, 178] width 7 height 7
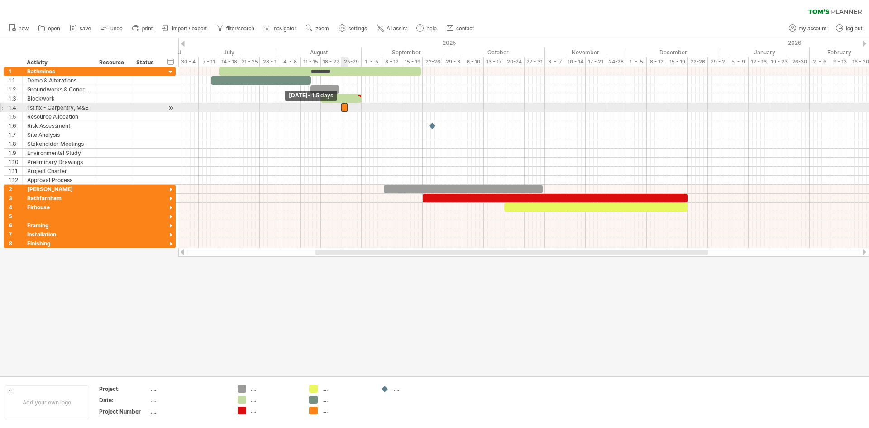
click at [341, 105] on span at bounding box center [341, 107] width 4 height 9
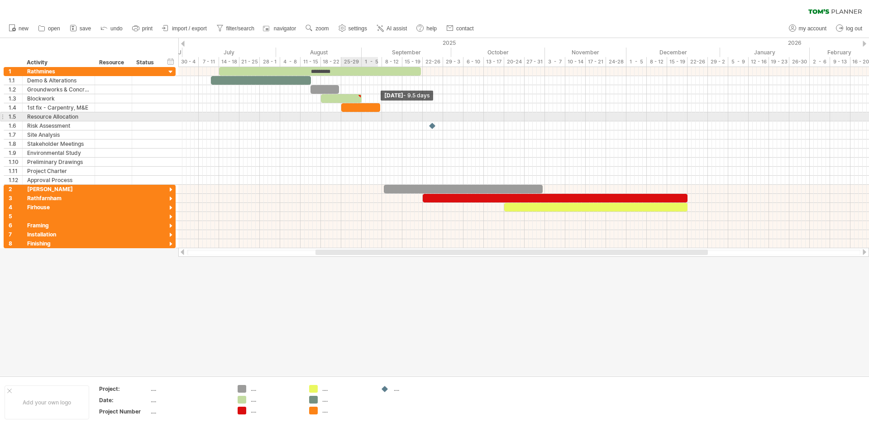
drag, startPoint x: 347, startPoint y: 106, endPoint x: 379, endPoint y: 113, distance: 32.4
click at [379, 113] on div "********* Friday 05 September - 9.5 days Monday 25 August - 1.5 days" at bounding box center [523, 157] width 691 height 181
click at [81, 117] on div "Resource Allocation" at bounding box center [58, 116] width 63 height 9
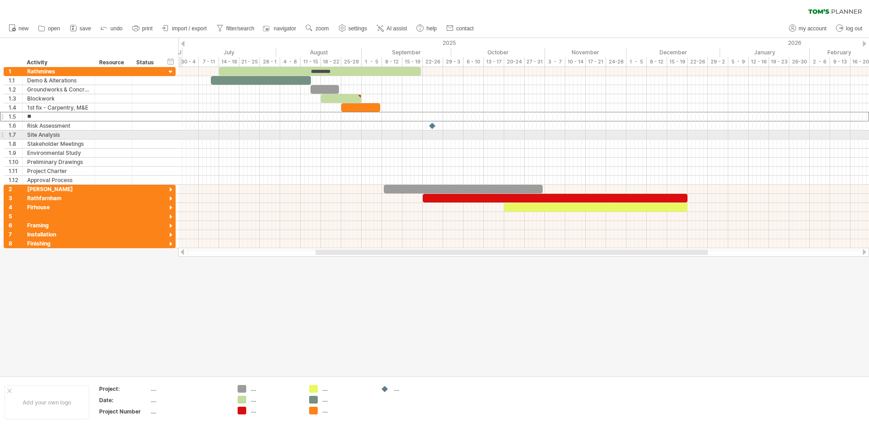
type input "*"
type input "**********"
click at [390, 126] on div "add time block" at bounding box center [418, 128] width 62 height 14
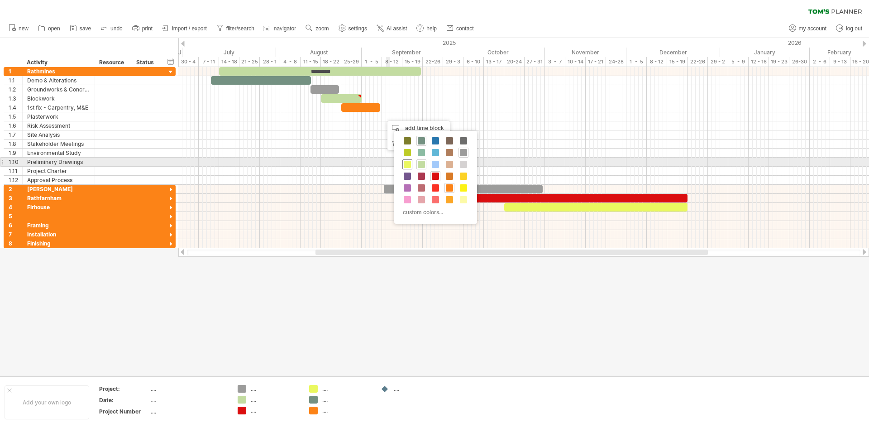
drag, startPoint x: 405, startPoint y: 162, endPoint x: 400, endPoint y: 148, distance: 14.7
click at [405, 161] on span at bounding box center [407, 164] width 7 height 7
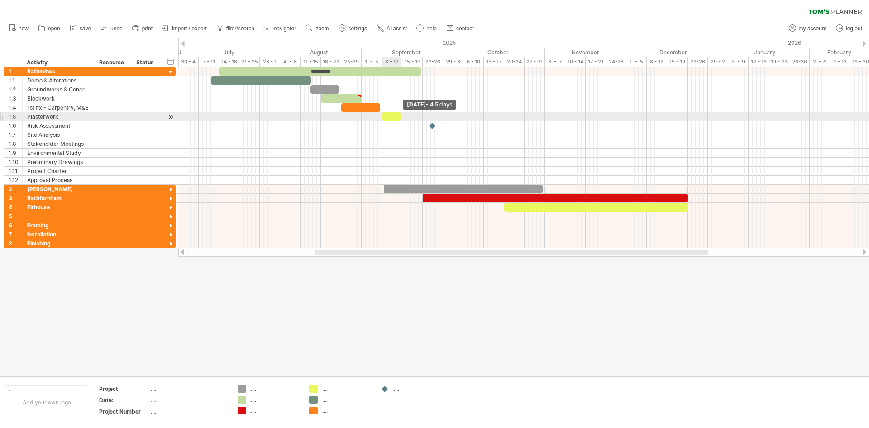
drag, startPoint x: 386, startPoint y: 116, endPoint x: 401, endPoint y: 117, distance: 15.0
click at [401, 117] on span at bounding box center [401, 116] width 4 height 9
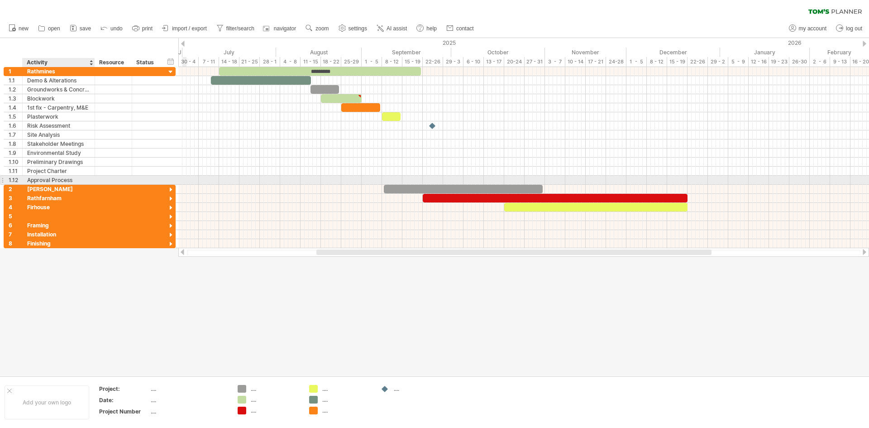
click at [73, 176] on div "Approval Process" at bounding box center [58, 180] width 63 height 9
click at [3, 178] on div at bounding box center [2, 180] width 4 height 10
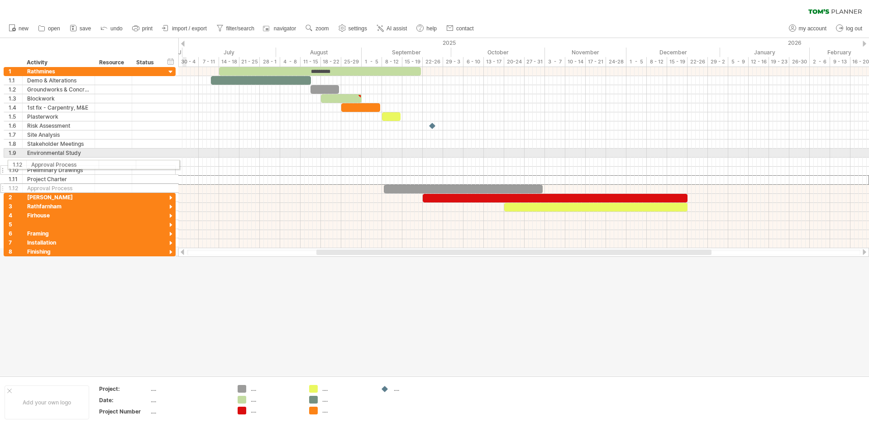
drag, startPoint x: 3, startPoint y: 178, endPoint x: 5, endPoint y: 163, distance: 15.6
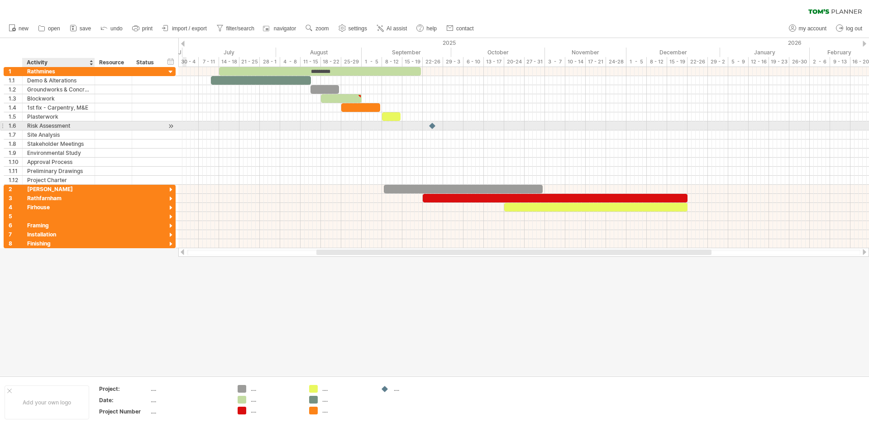
click at [70, 124] on div "Risk Assessment" at bounding box center [58, 125] width 63 height 9
click at [76, 125] on input "**********" at bounding box center [58, 125] width 63 height 9
type input "*"
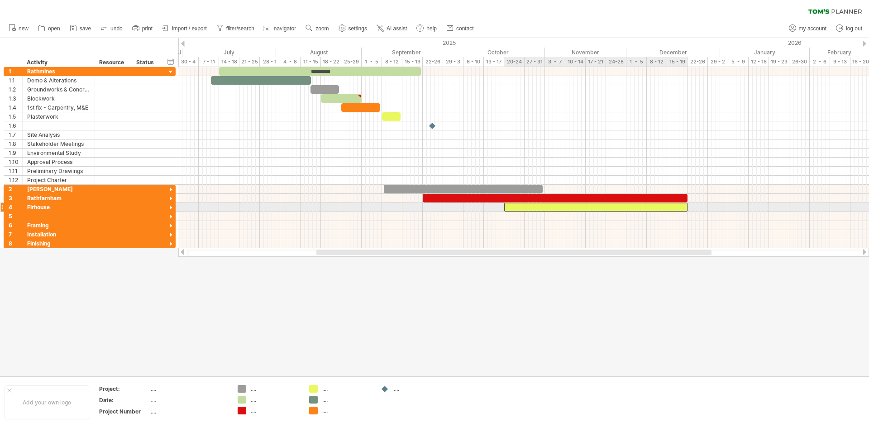
click at [507, 205] on div at bounding box center [595, 207] width 183 height 9
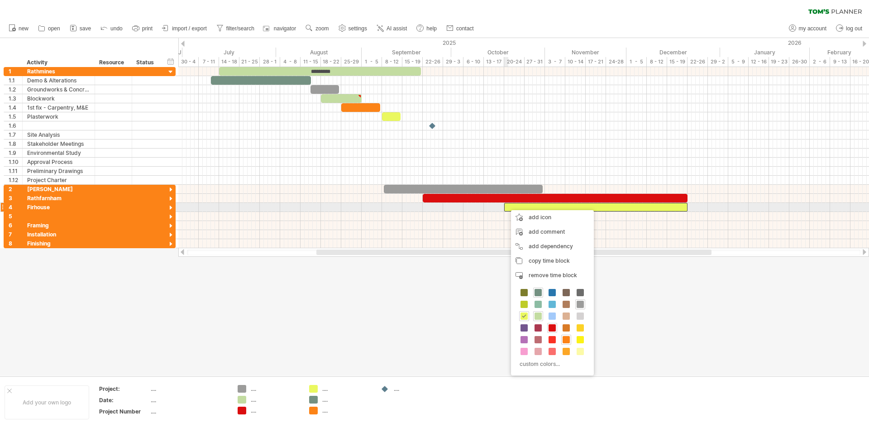
click at [506, 205] on div at bounding box center [595, 207] width 183 height 9
